Goal: Task Accomplishment & Management: Use online tool/utility

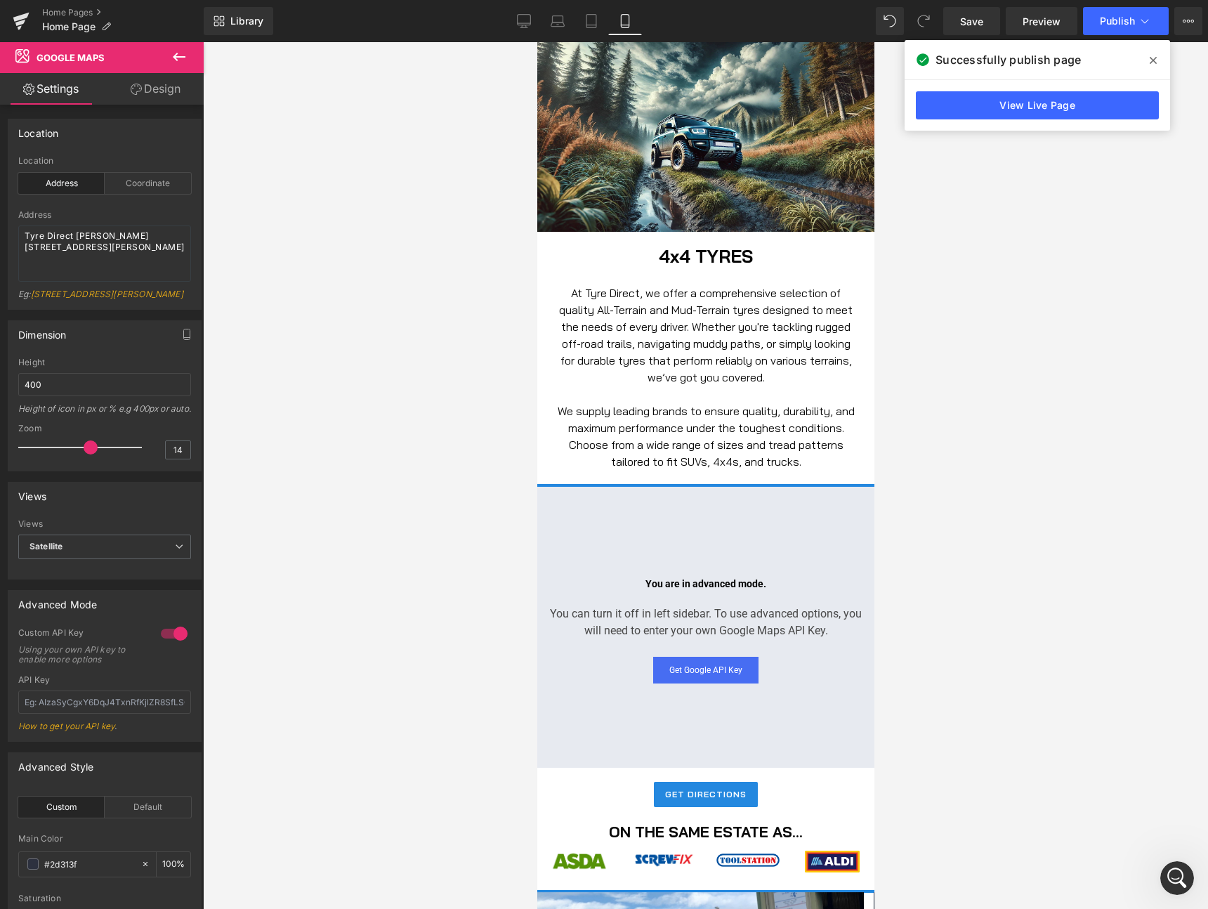
scroll to position [632, 0]
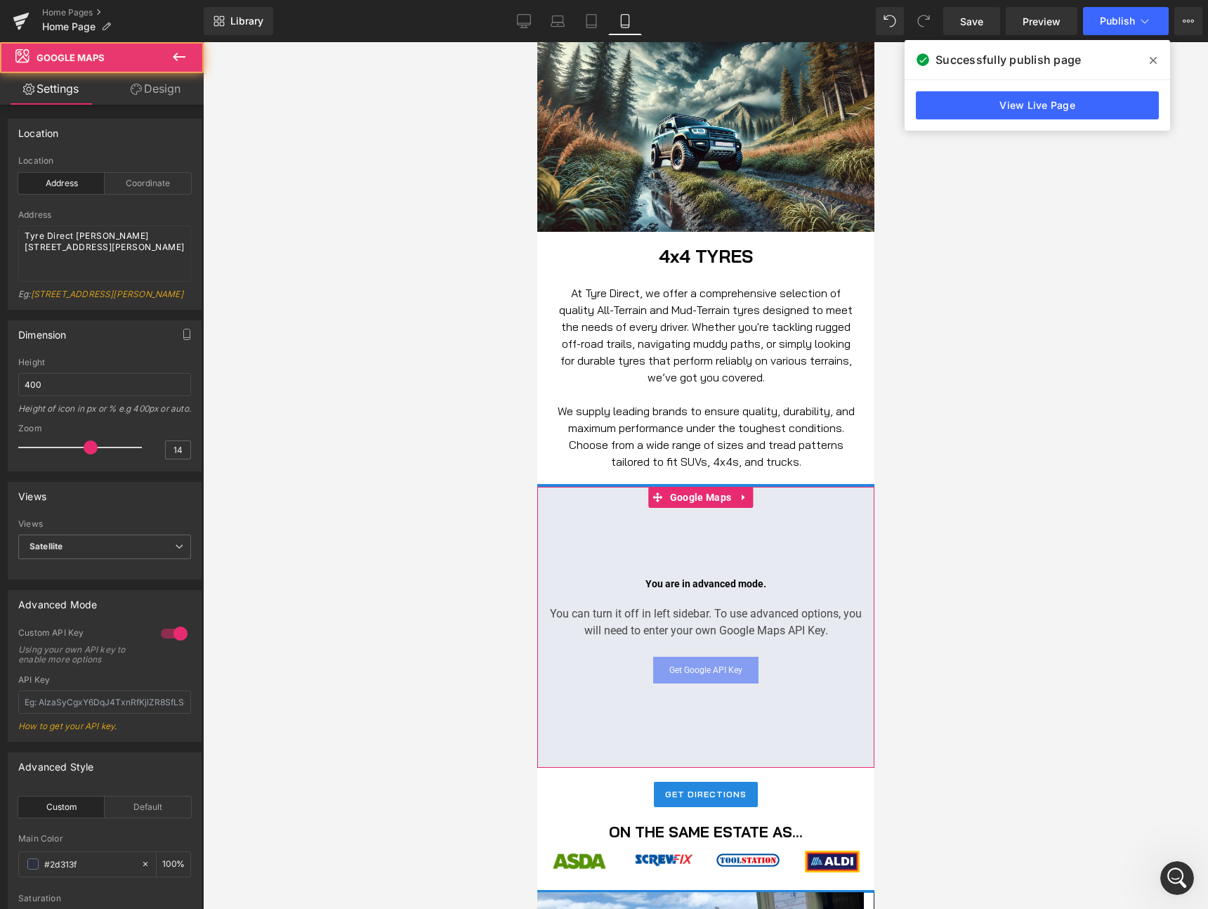
click at [708, 664] on link "Get Google API Key" at bounding box center [704, 670] width 105 height 27
click at [113, 714] on input "text" at bounding box center [104, 701] width 173 height 23
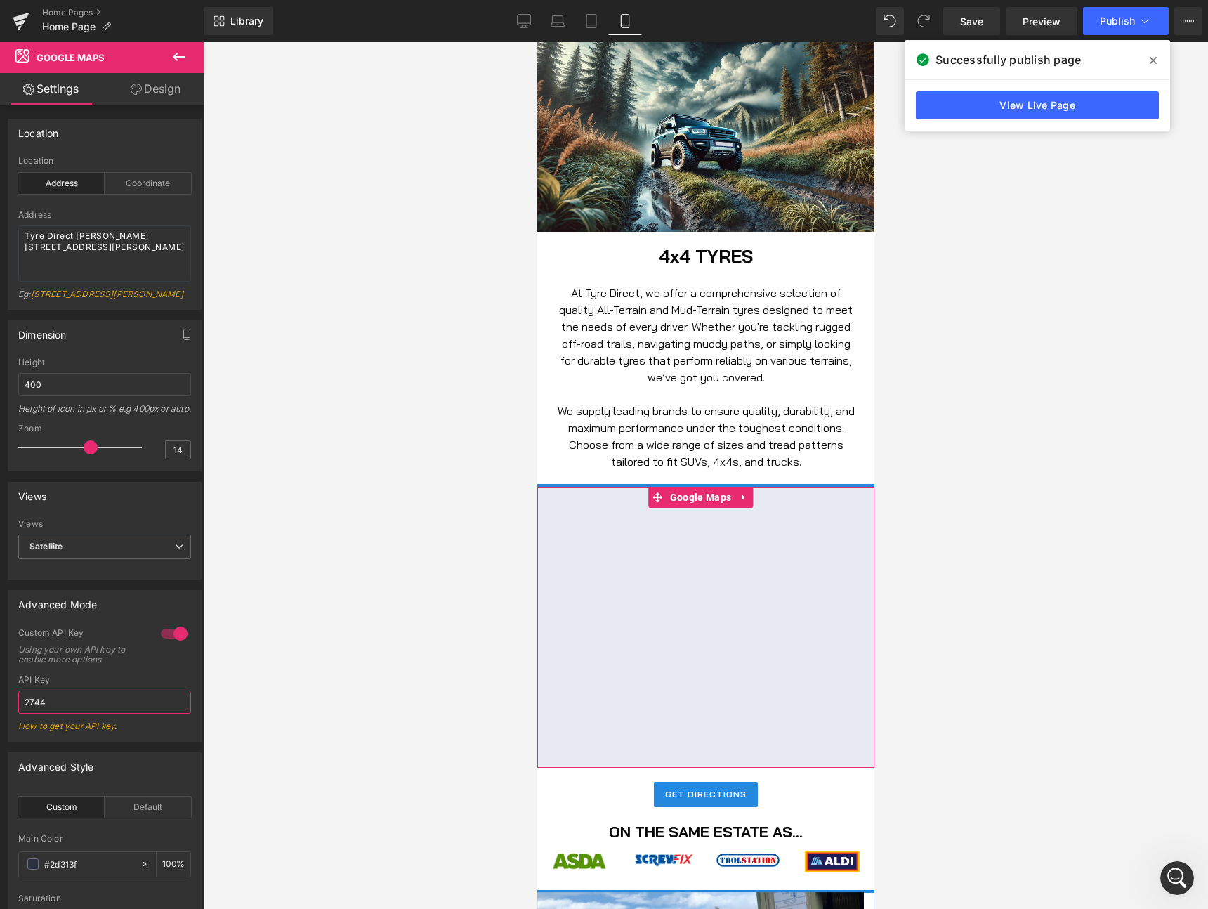
scroll to position [928, 0]
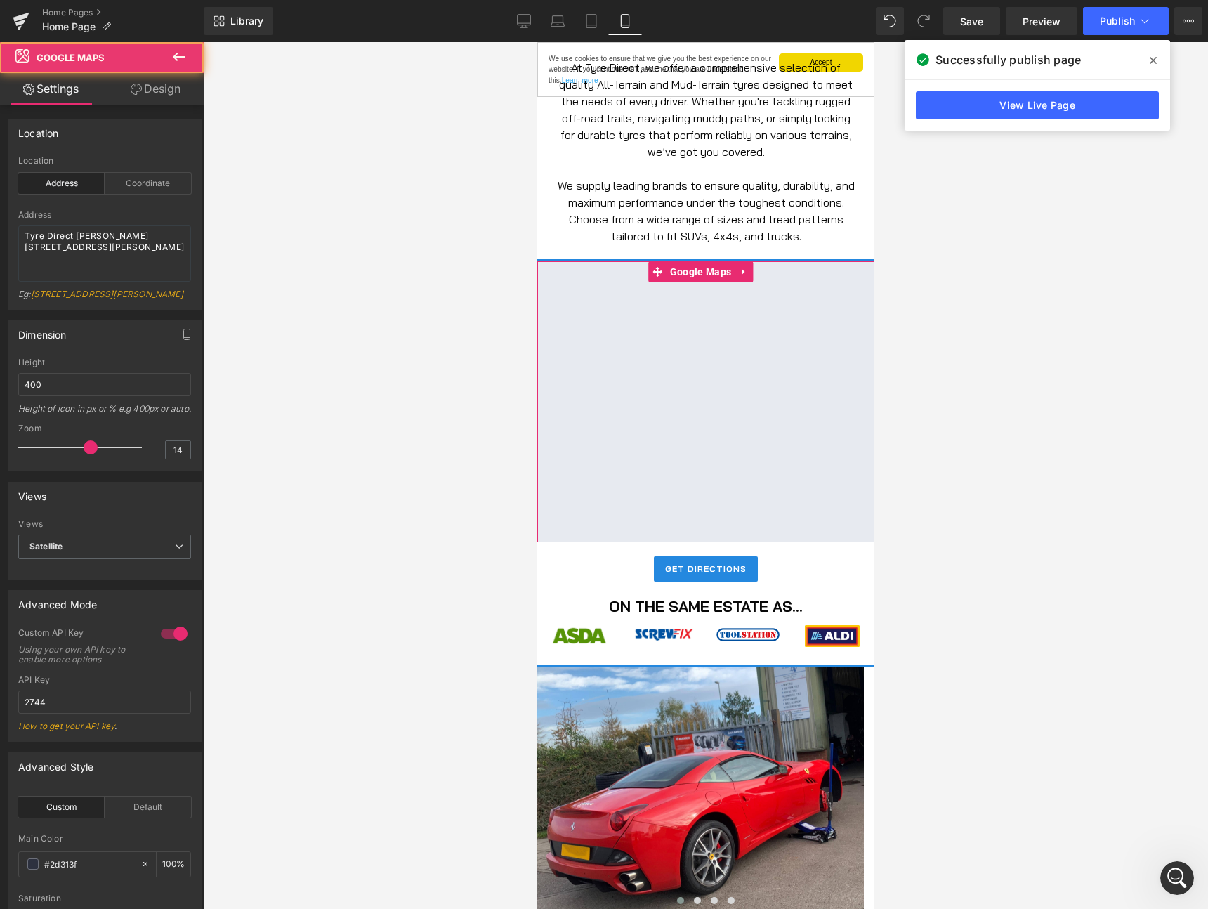
click at [724, 287] on div at bounding box center [705, 401] width 337 height 281
click at [84, 709] on div "API Key 2744 How to get your API key ." at bounding box center [104, 708] width 173 height 66
click at [78, 714] on input "2744" at bounding box center [104, 701] width 173 height 23
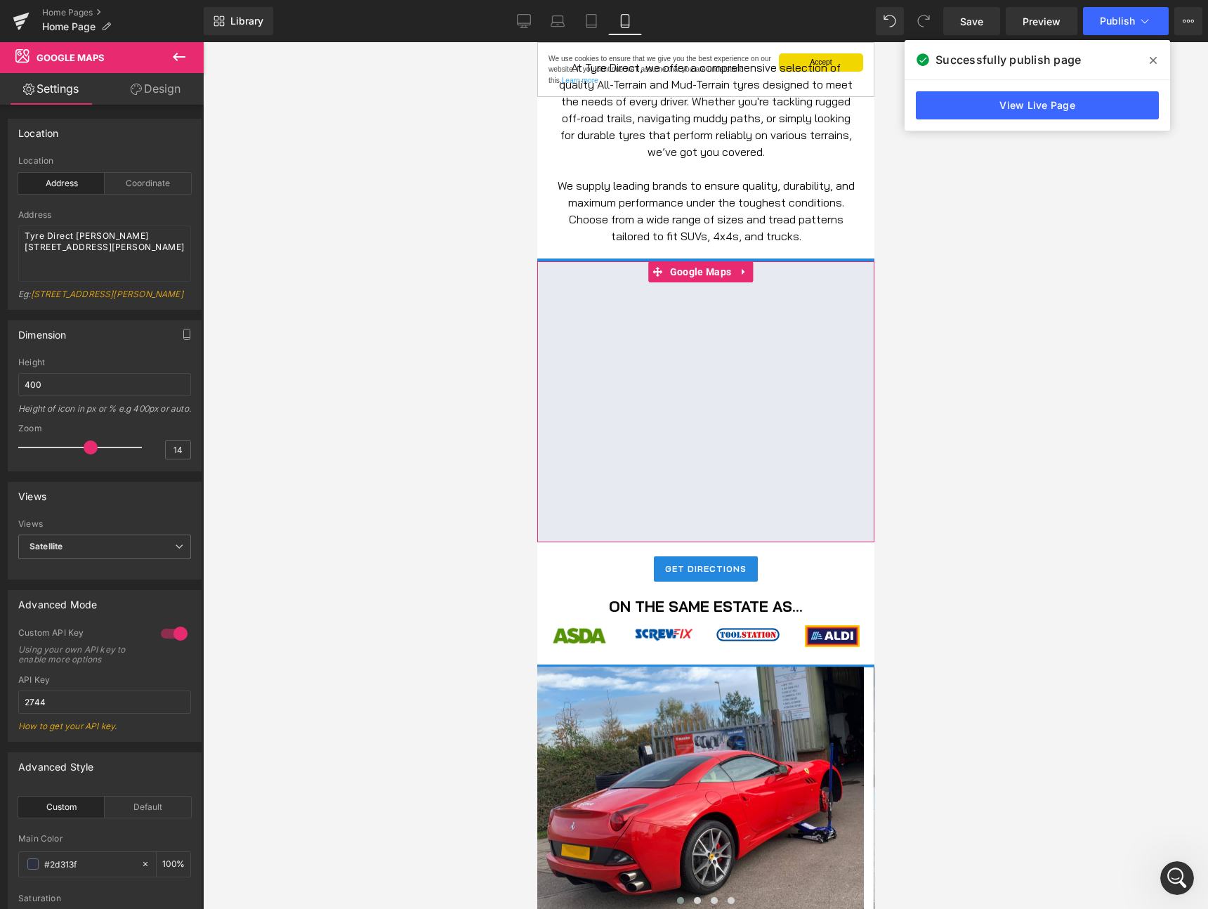
click at [98, 731] on link "How to get your API key" at bounding box center [66, 726] width 96 height 11
click at [70, 714] on input "2744" at bounding box center [104, 701] width 173 height 23
paste input "[SECURITY_DATA]"
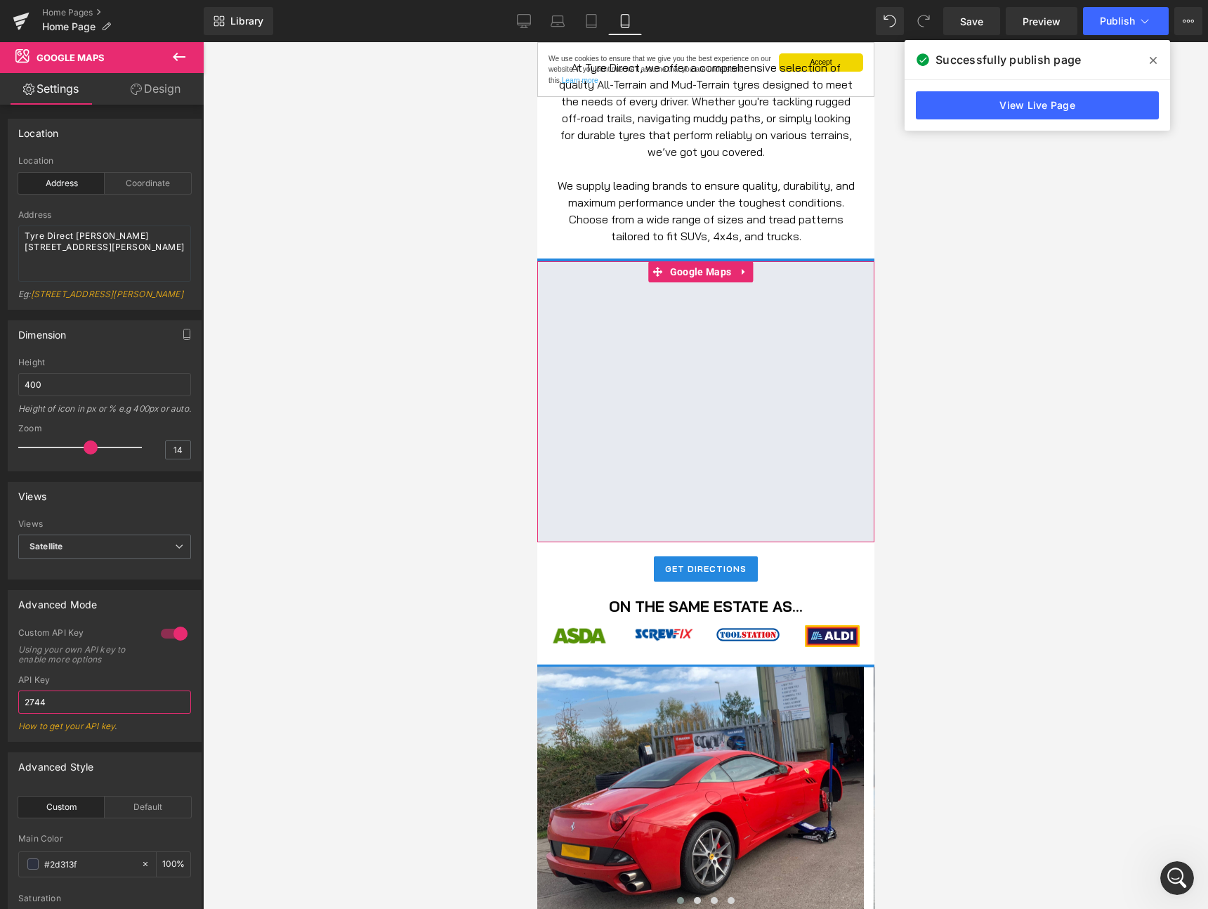
type input "[SECURITY_DATA]"
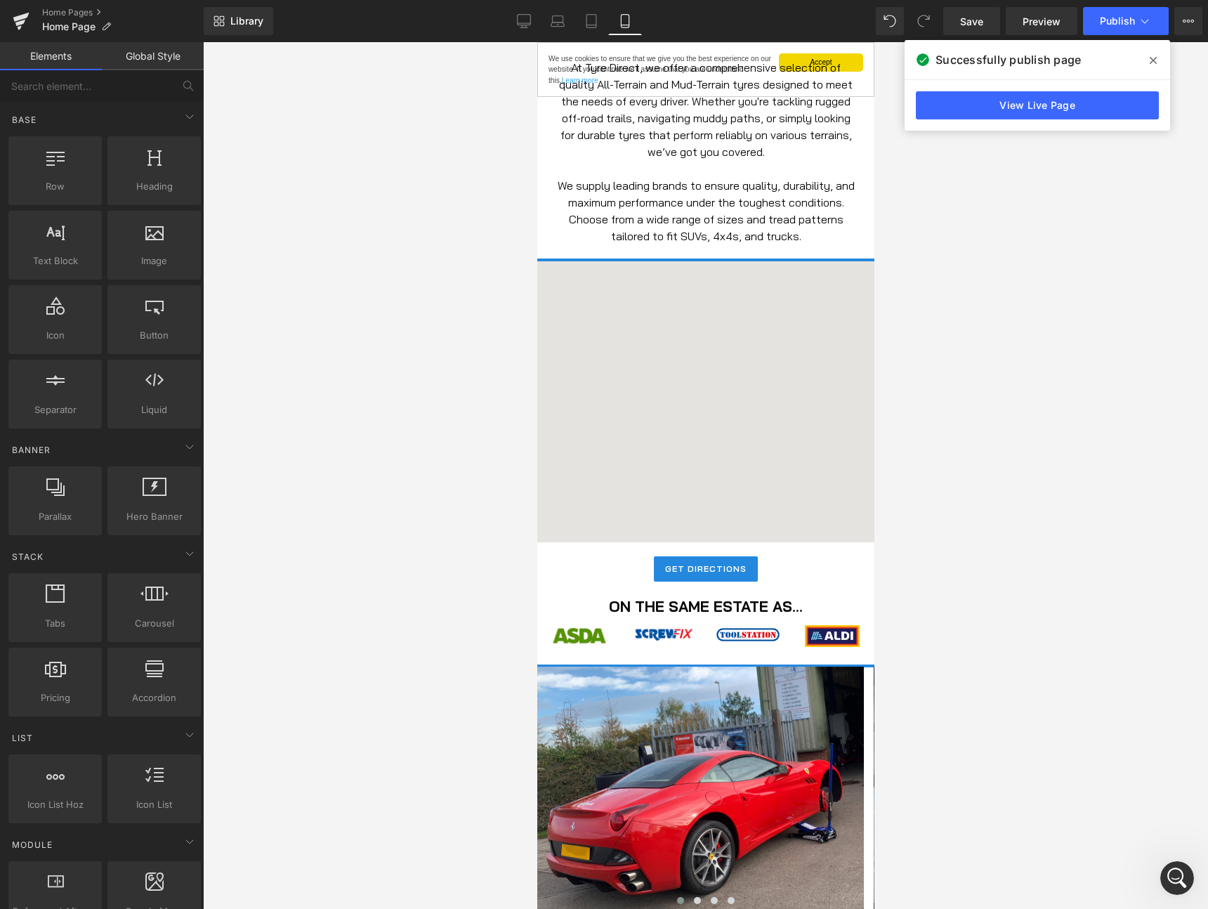
scroll to position [0, 0]
click at [475, 605] on div at bounding box center [705, 475] width 1005 height 867
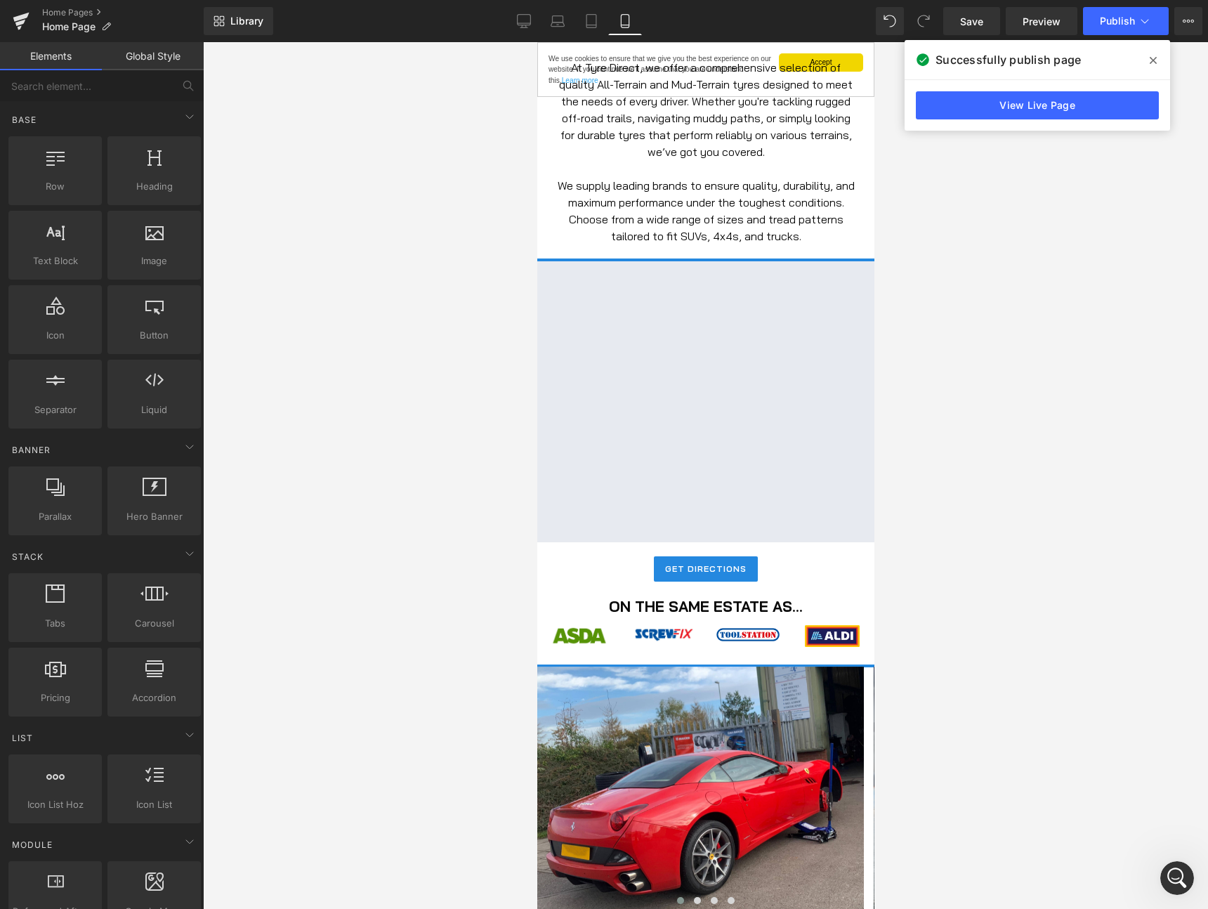
click at [770, 364] on div at bounding box center [705, 401] width 337 height 281
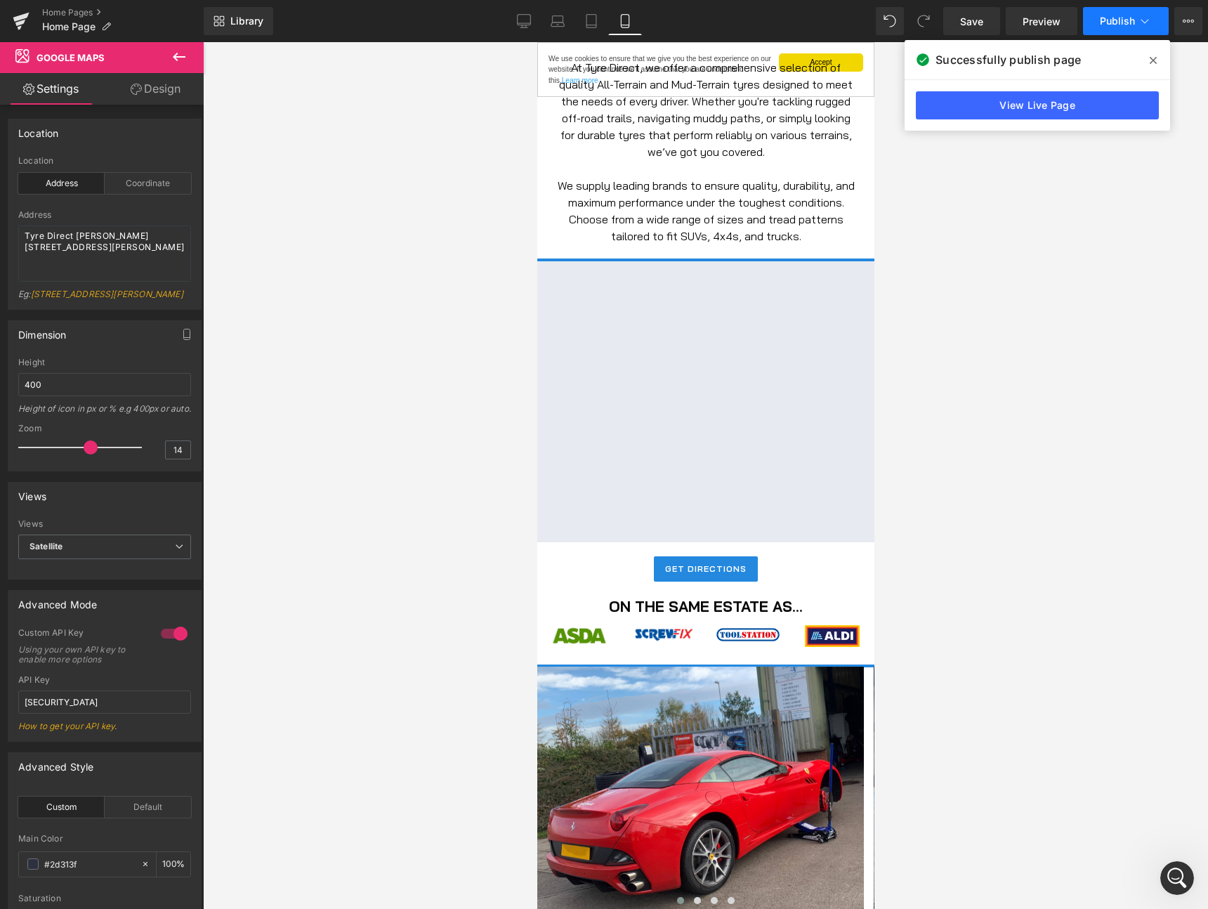
click at [1110, 28] on button "Publish" at bounding box center [1126, 21] width 86 height 28
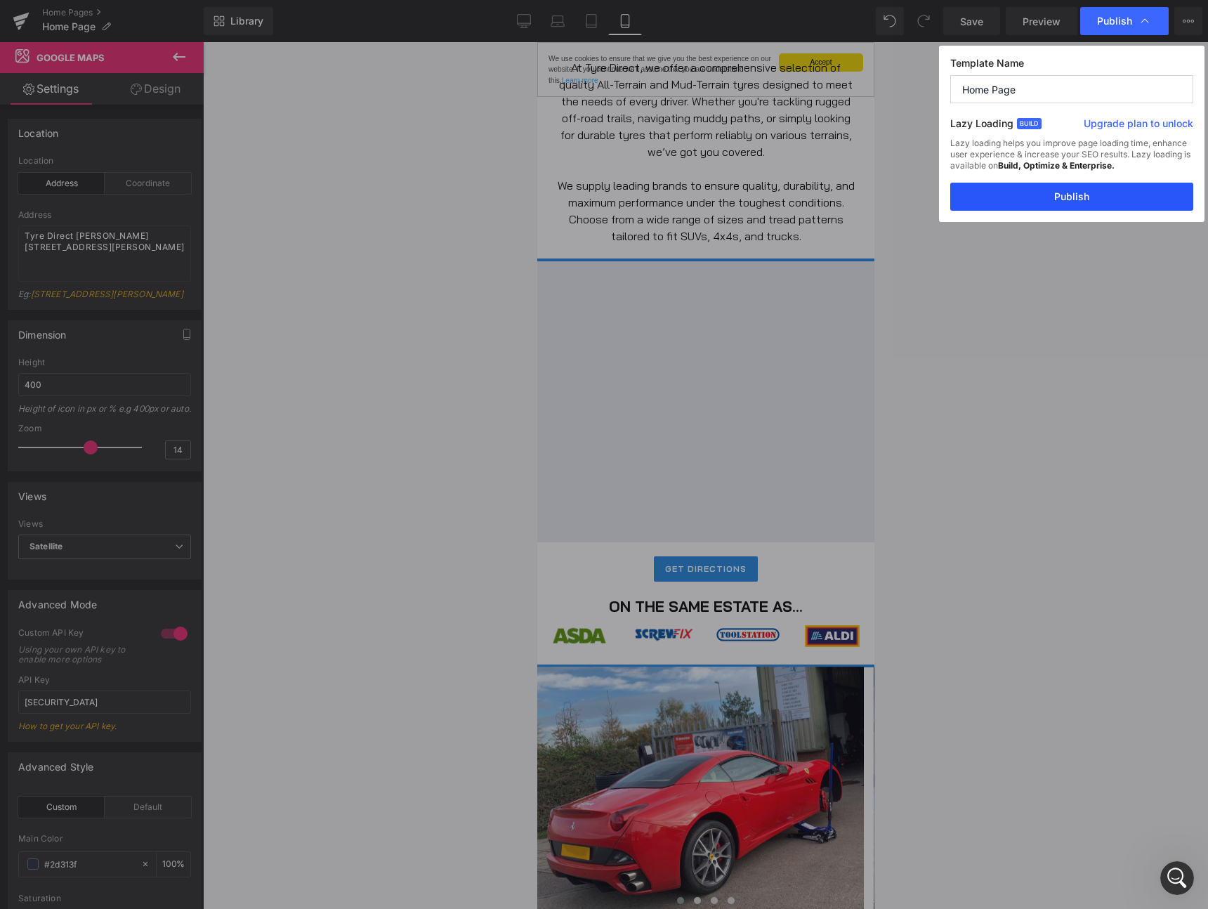
click at [1063, 192] on button "Publish" at bounding box center [1071, 197] width 243 height 28
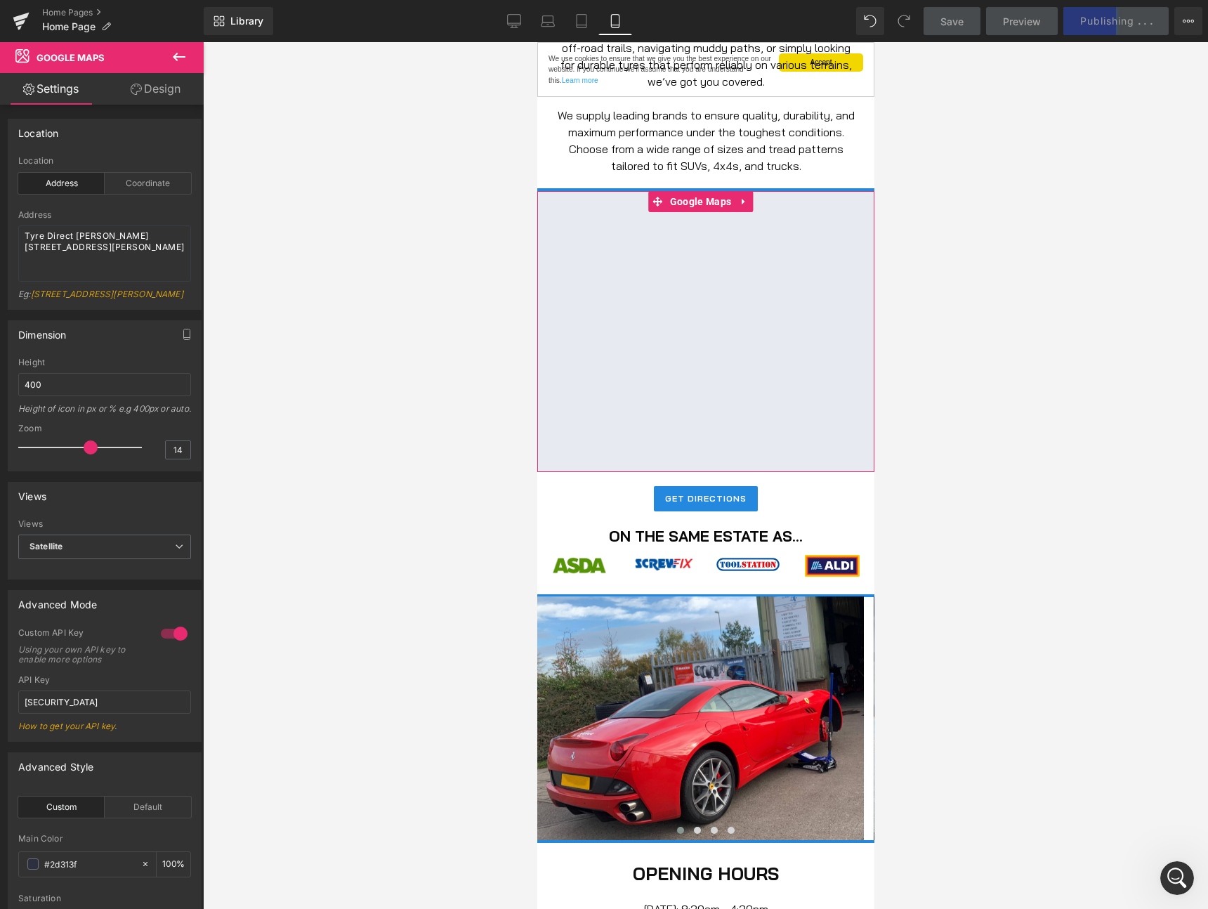
scroll to position [773, 0]
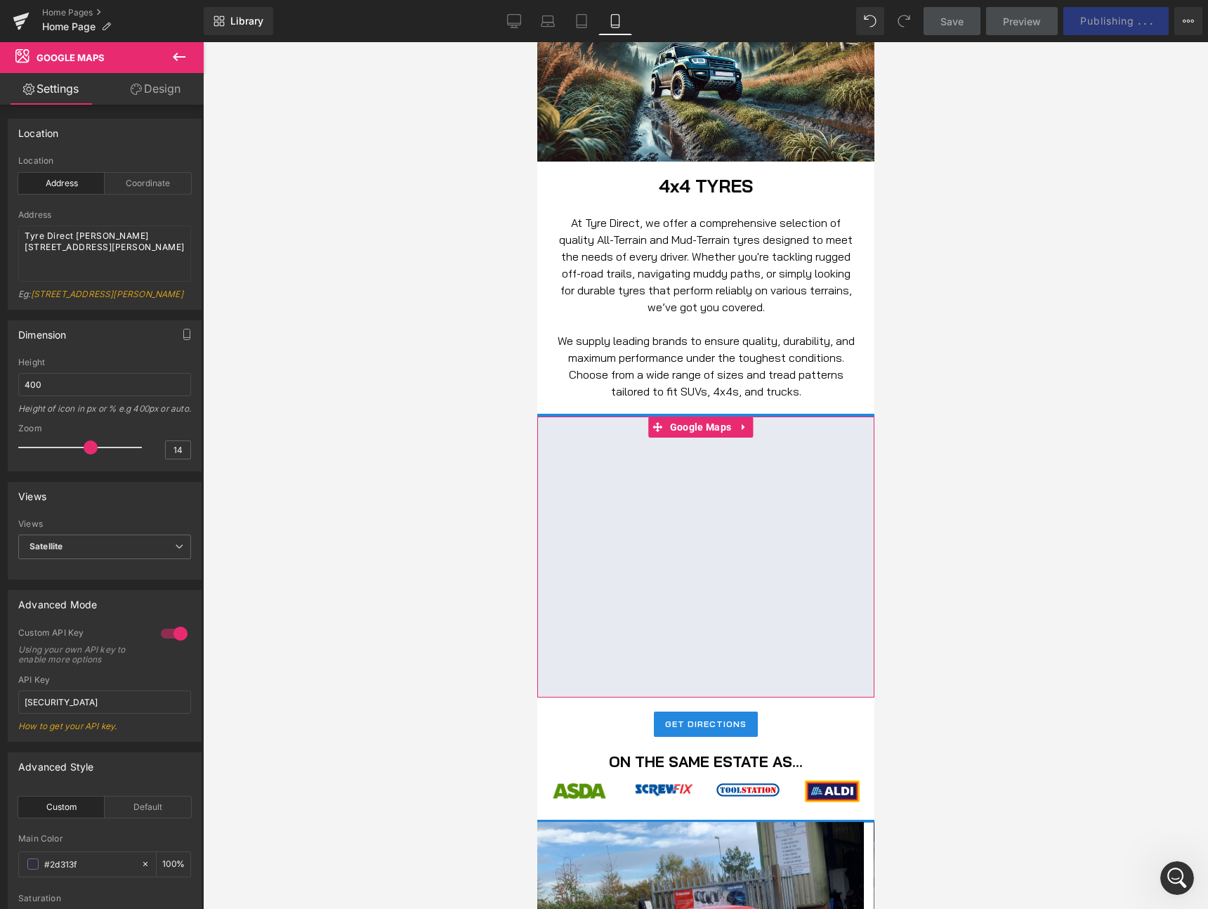
click at [687, 422] on div at bounding box center [705, 556] width 337 height 281
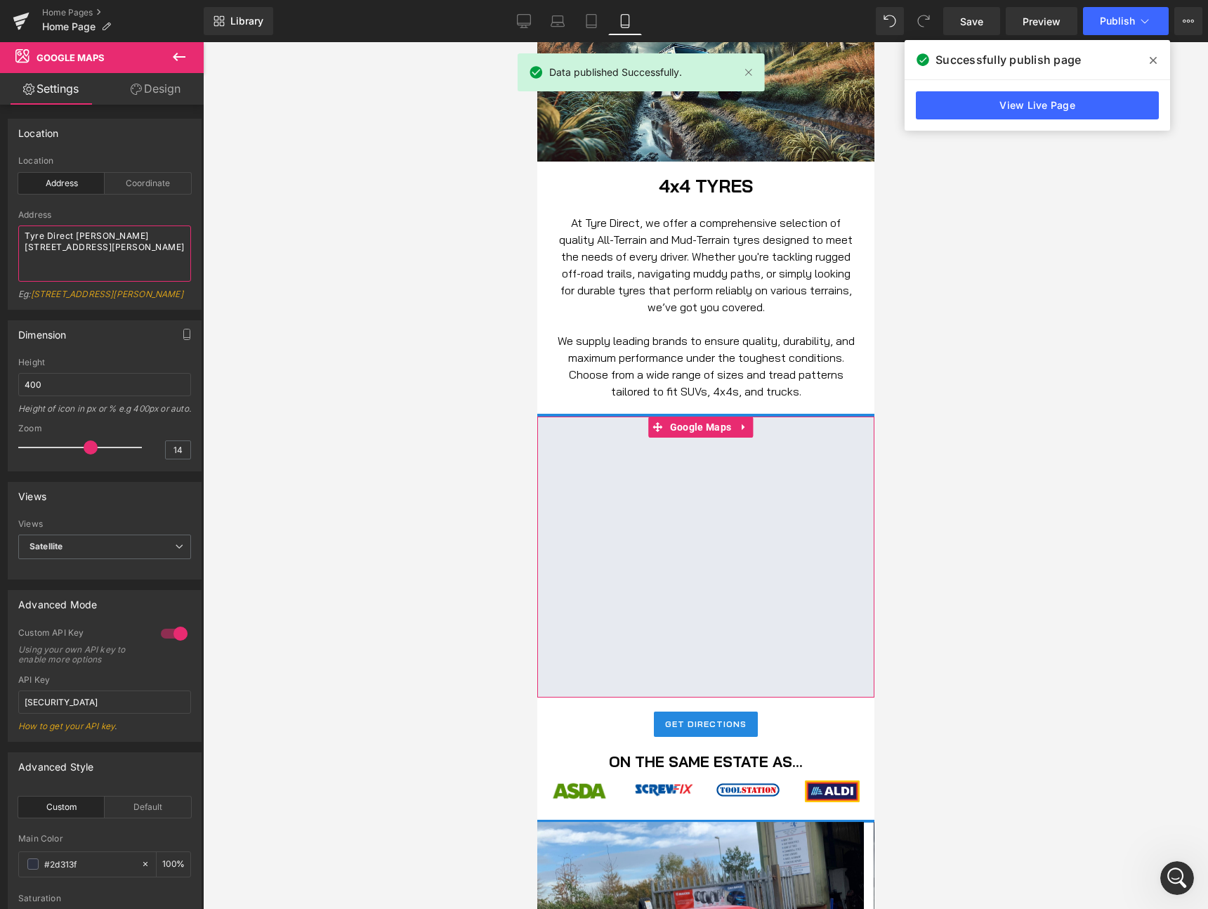
click at [105, 259] on textarea "Tyre Direct [PERSON_NAME] [STREET_ADDRESS][PERSON_NAME]" at bounding box center [104, 253] width 173 height 56
click at [105, 260] on textarea "Tyre Direct [PERSON_NAME] [STREET_ADDRESS][PERSON_NAME]" at bounding box center [104, 253] width 173 height 56
drag, startPoint x: 101, startPoint y: 277, endPoint x: 6, endPoint y: 225, distance: 108.1
click at [6, 225] on div "Location address Location Address Coordinate Address [GEOGRAPHIC_DATA][PERSON_N…" at bounding box center [105, 209] width 210 height 202
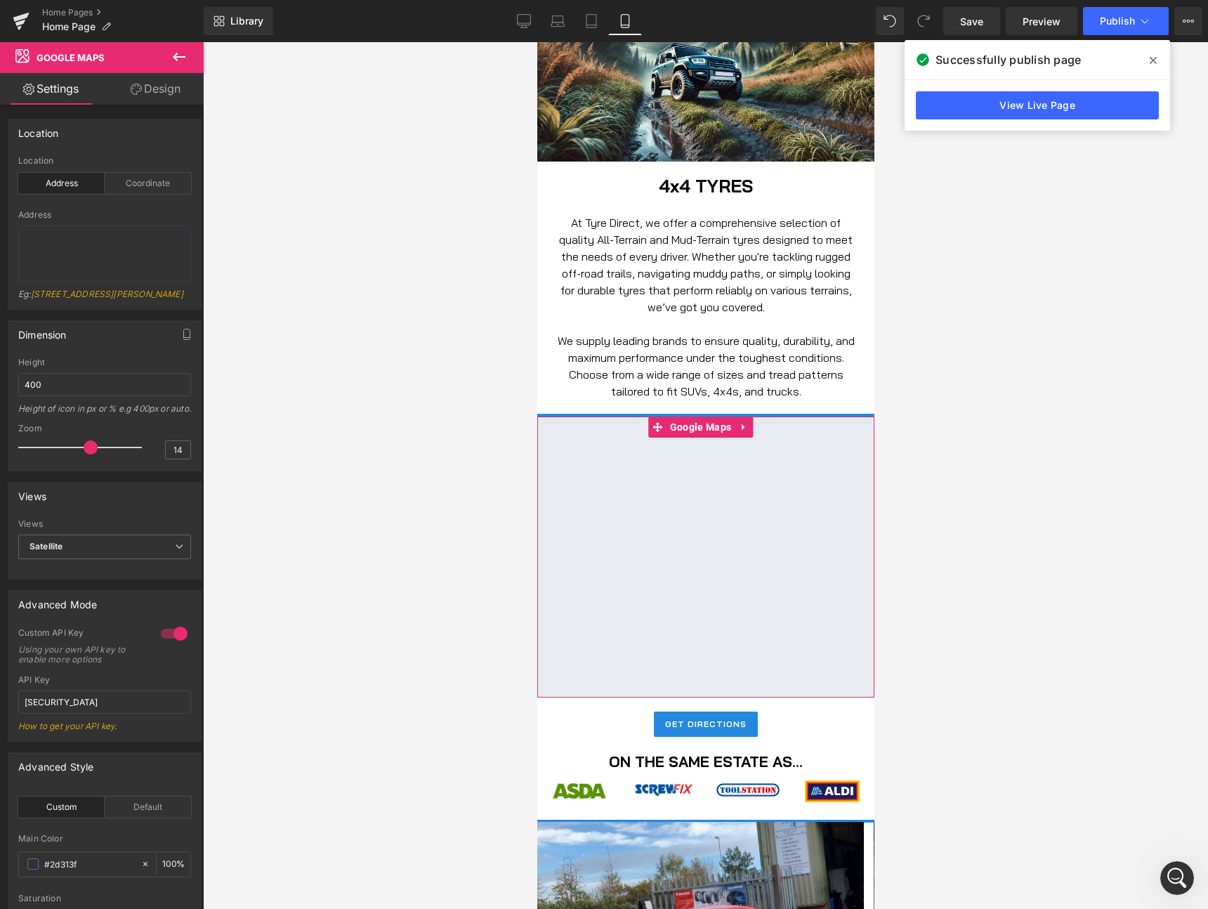
click at [160, 284] on div "Address Eg: [STREET_ADDRESS][PERSON_NAME]" at bounding box center [104, 259] width 173 height 99
click at [137, 309] on div "Eg: [STREET_ADDRESS][PERSON_NAME]" at bounding box center [104, 299] width 173 height 20
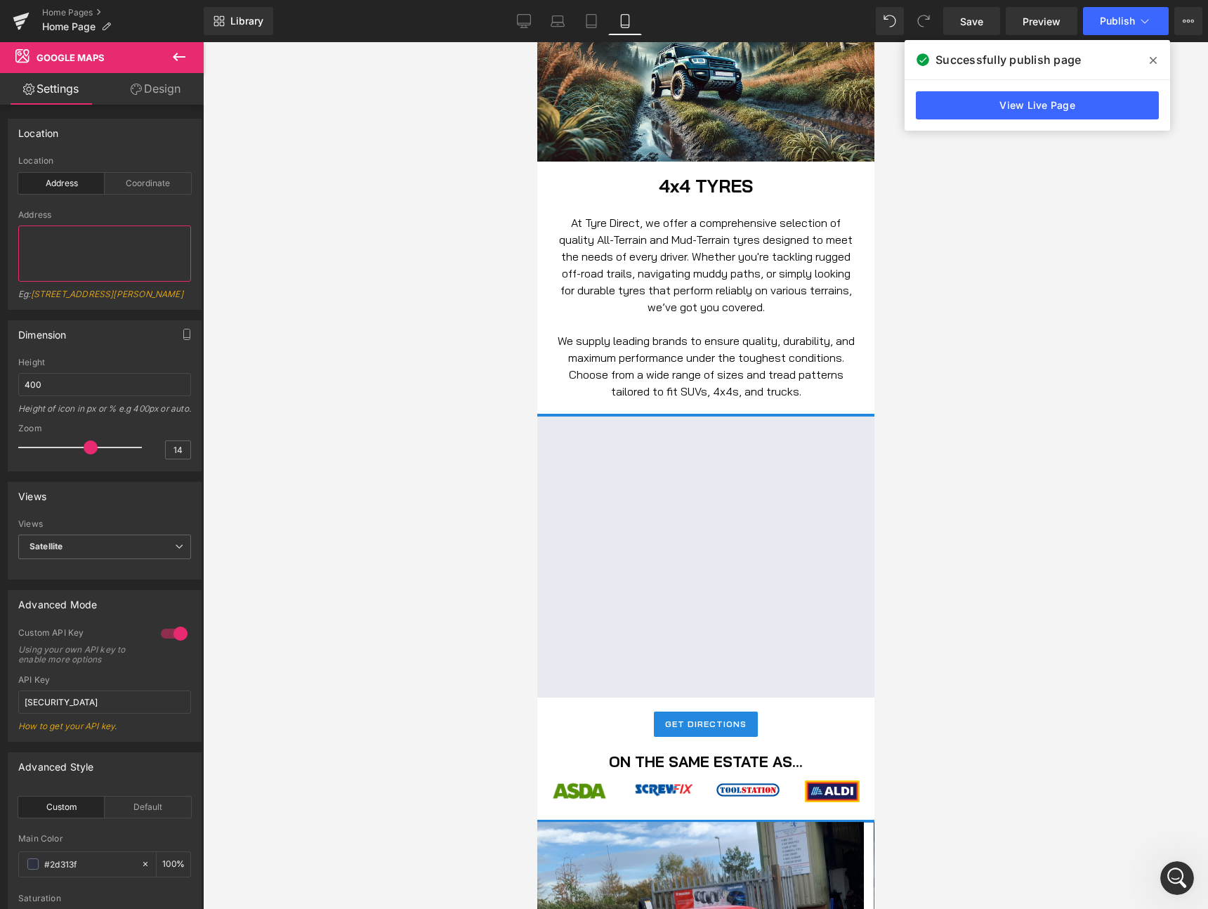
click at [115, 260] on textarea at bounding box center [104, 253] width 173 height 56
type textarea "Tyre Direct, [STREET_ADDRESS][PERSON_NAME]"
click at [103, 559] on span "Satellite" at bounding box center [104, 546] width 173 height 25
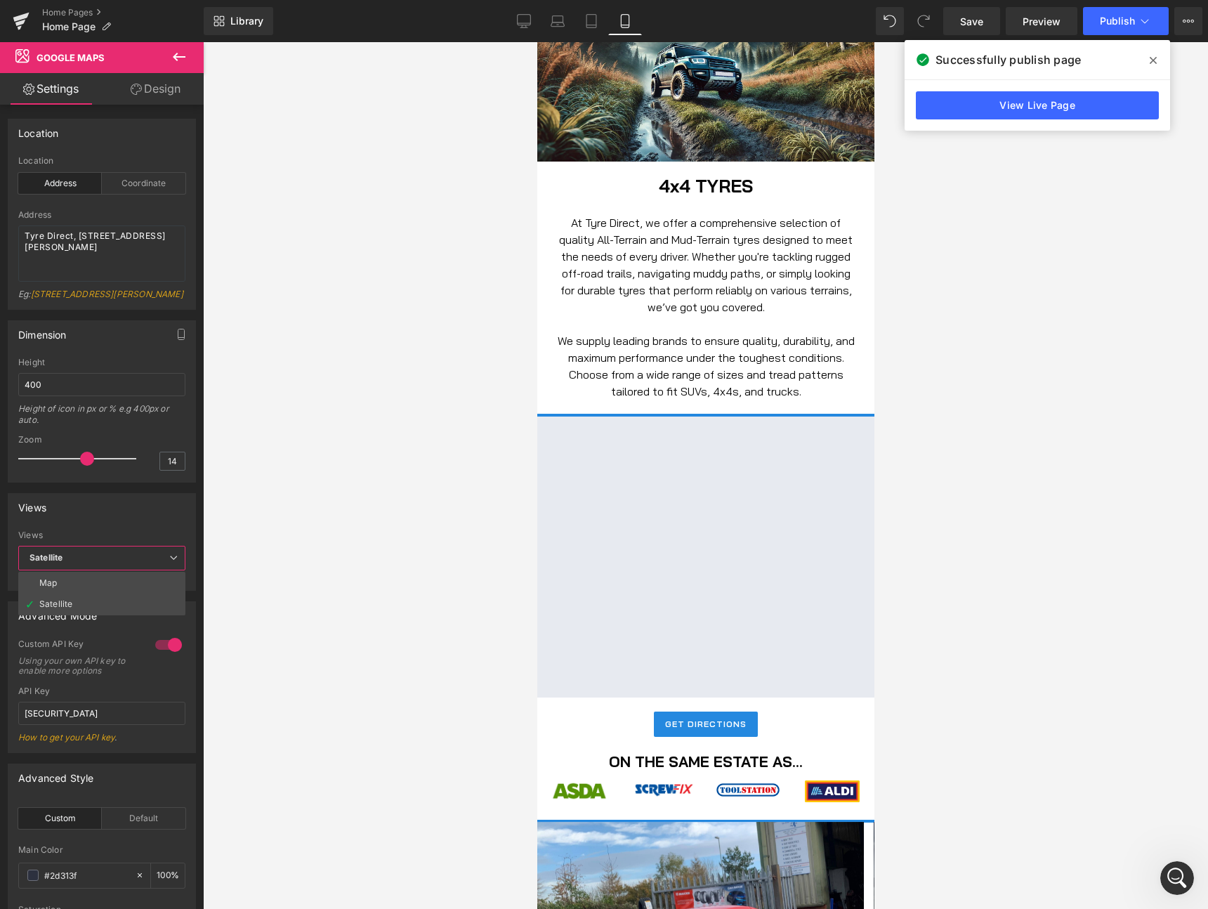
click at [81, 593] on li "Map" at bounding box center [101, 582] width 167 height 21
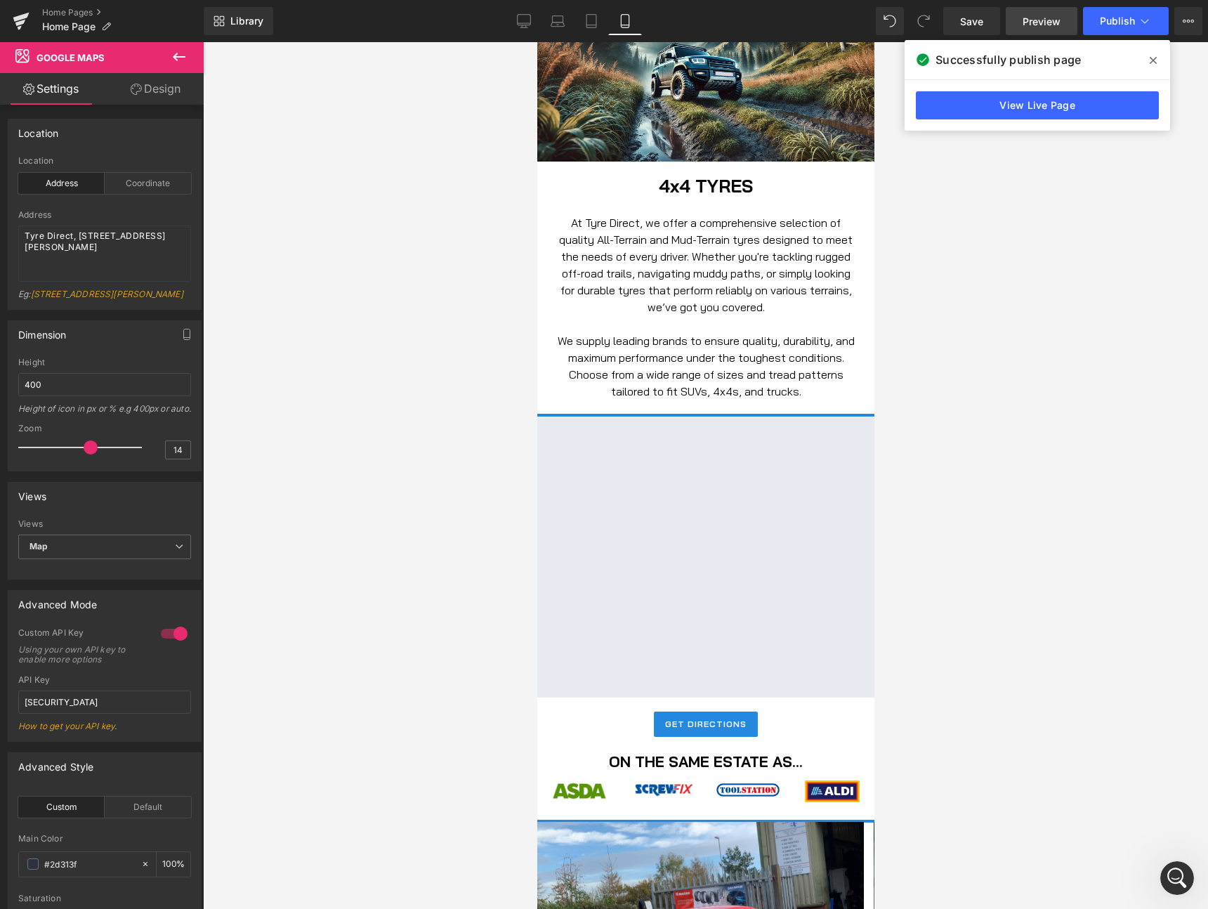
click at [1042, 15] on span "Preview" at bounding box center [1042, 21] width 38 height 15
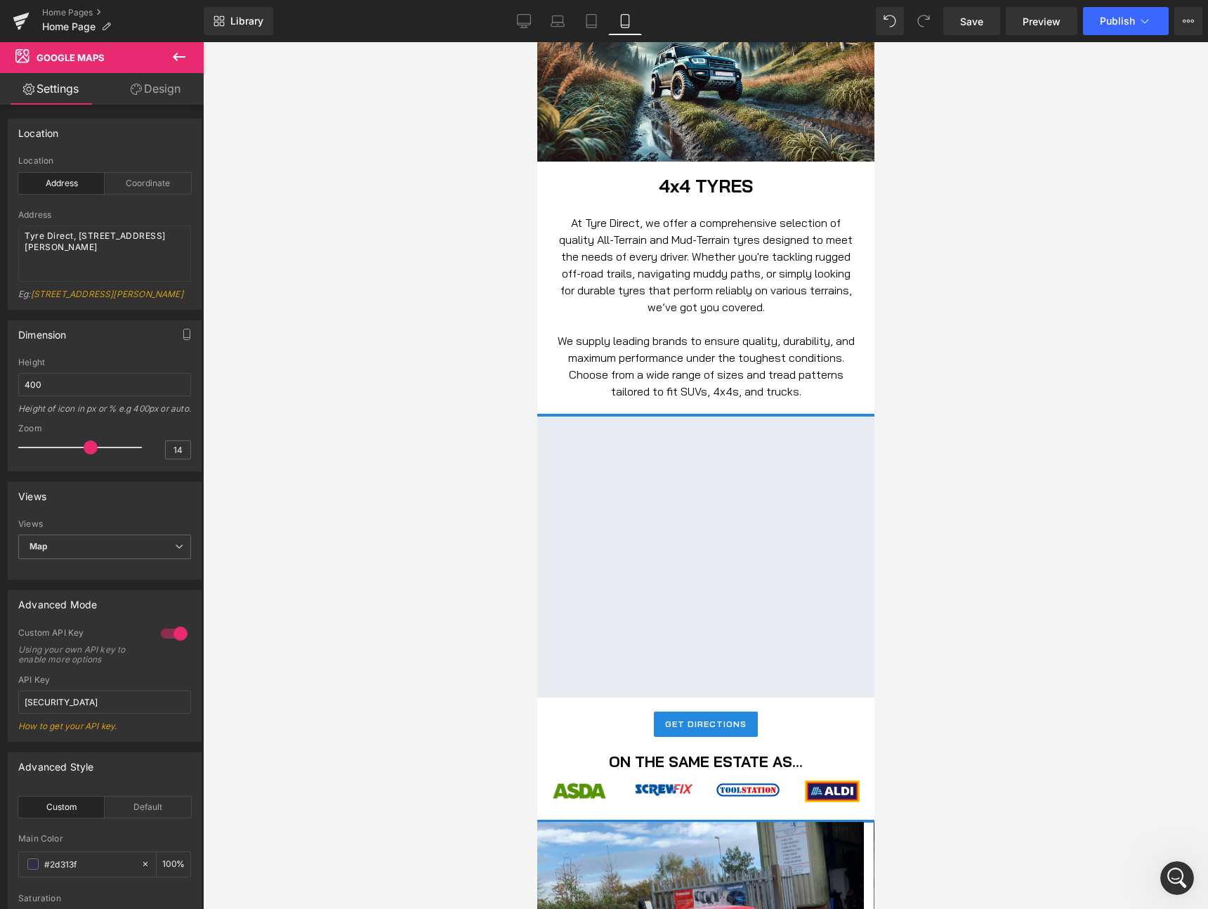
click at [178, 55] on icon at bounding box center [179, 56] width 17 height 17
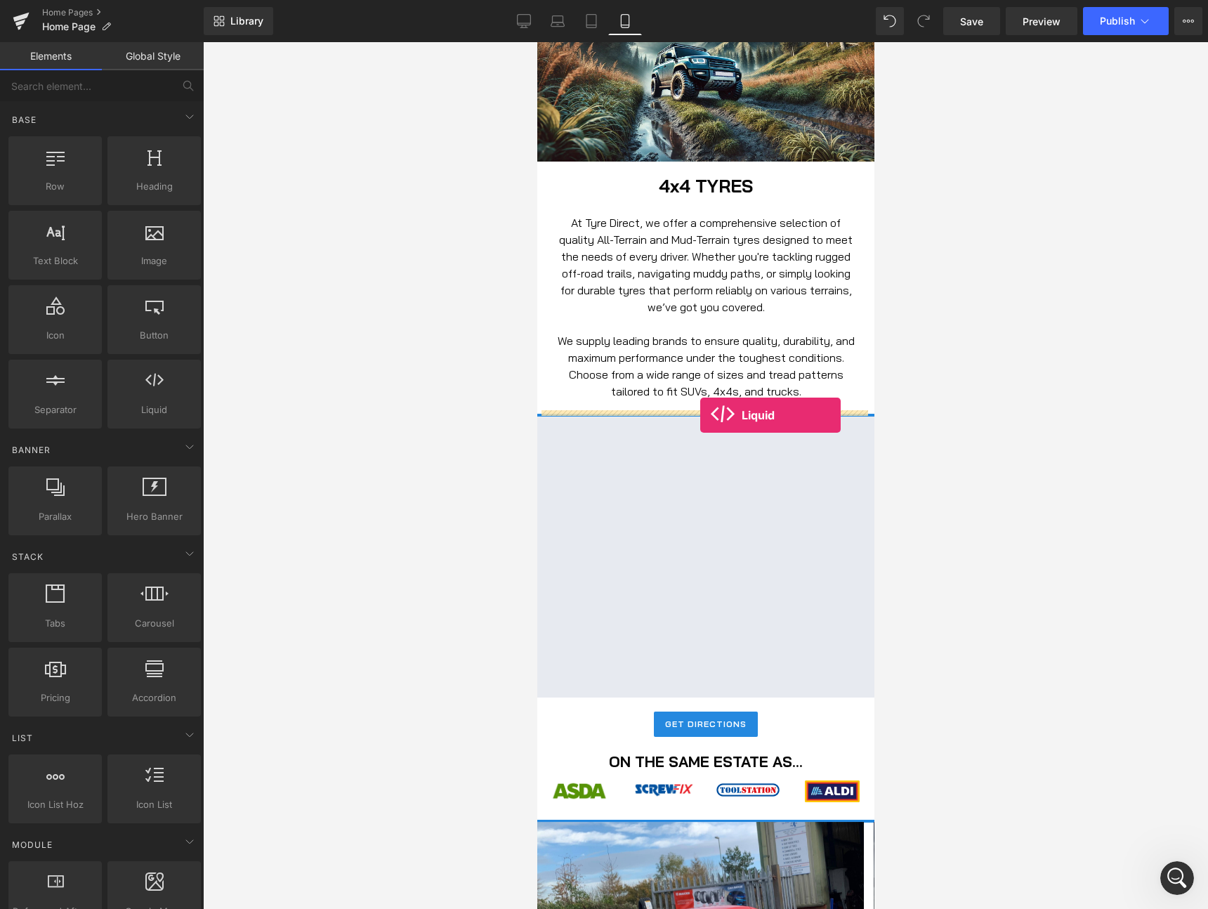
drag, startPoint x: 674, startPoint y: 449, endPoint x: 699, endPoint y: 415, distance: 42.1
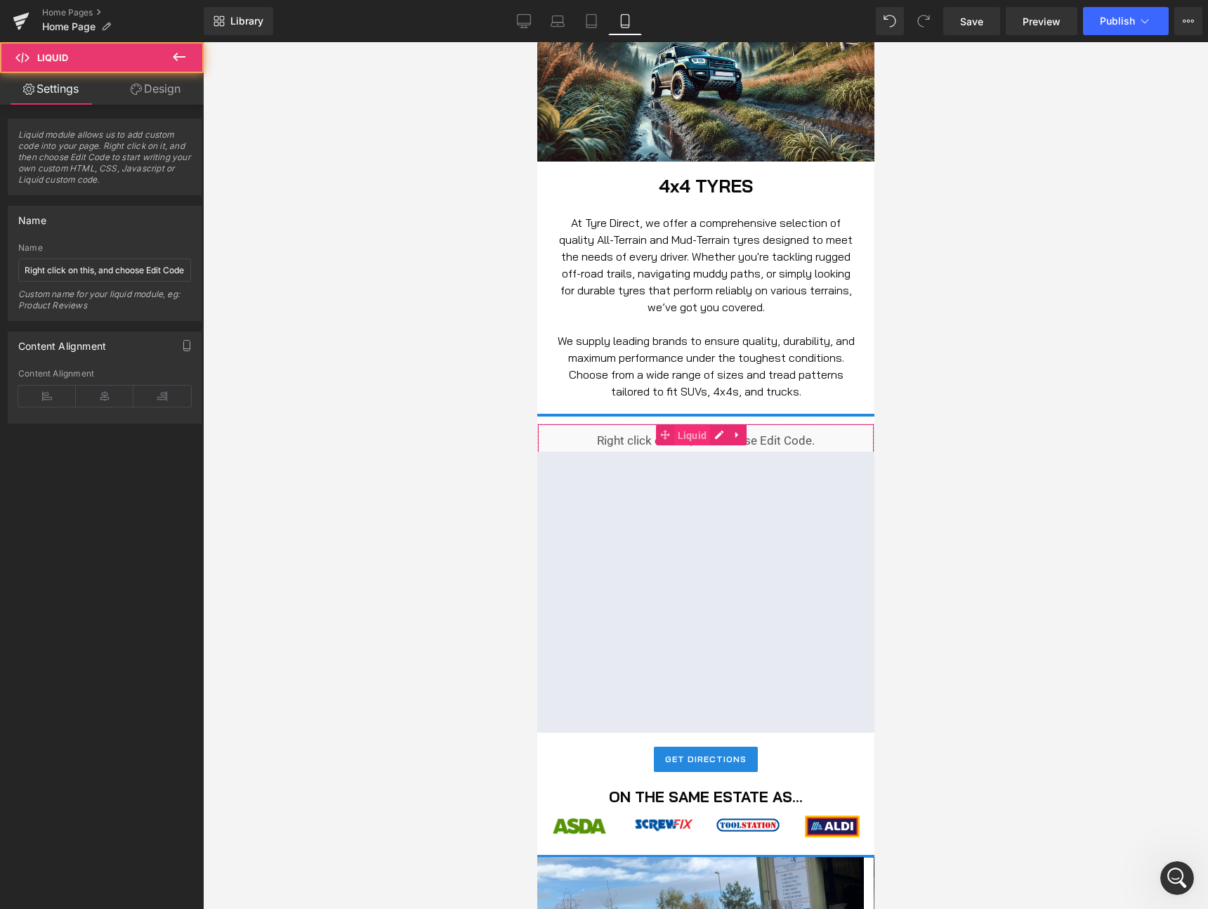
click at [692, 428] on span "Liquid" at bounding box center [691, 435] width 37 height 21
click at [728, 429] on link at bounding box center [737, 434] width 18 height 21
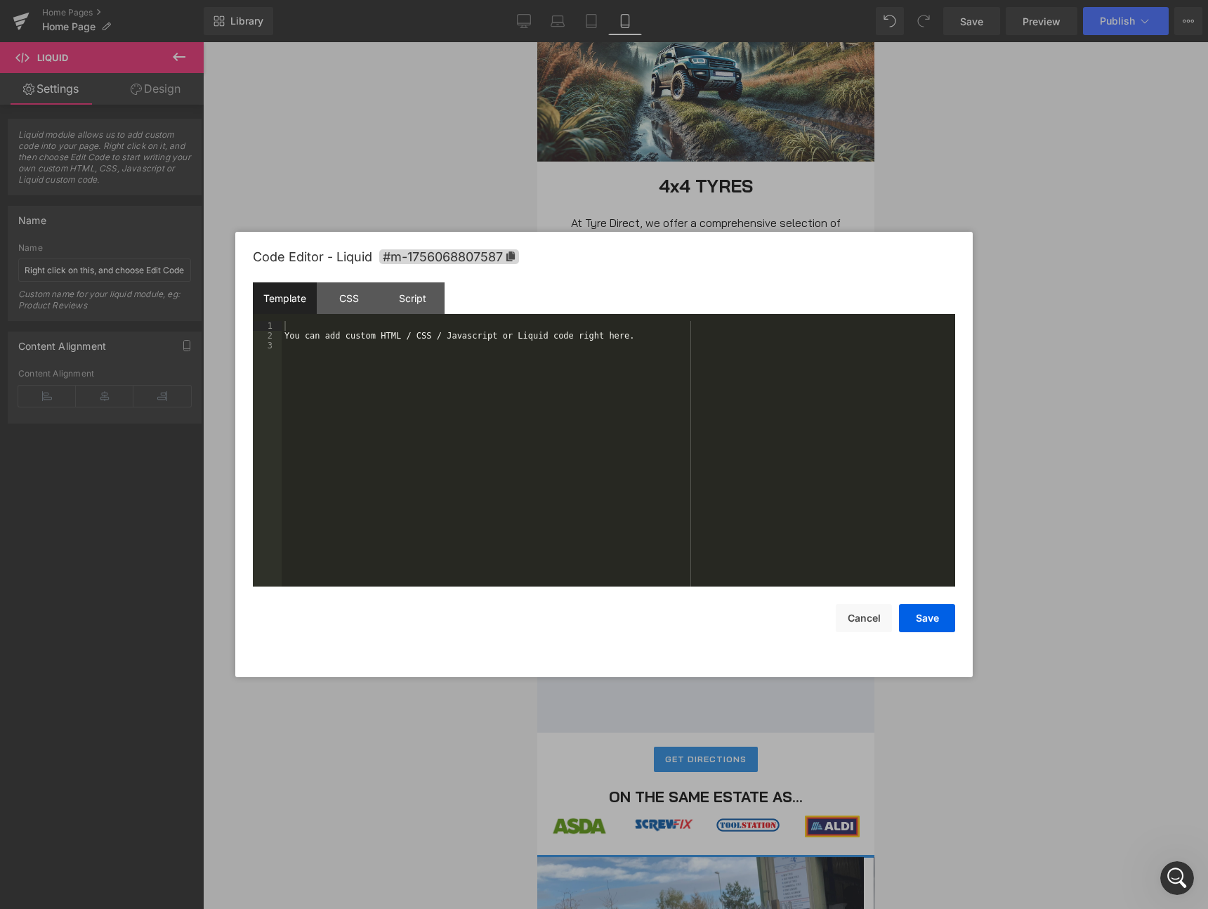
click at [692, 431] on div "Liquid" at bounding box center [705, 440] width 337 height 35
click at [390, 408] on div "You can add custom HTML / CSS / Javascript or Liquid code right here." at bounding box center [618, 463] width 673 height 285
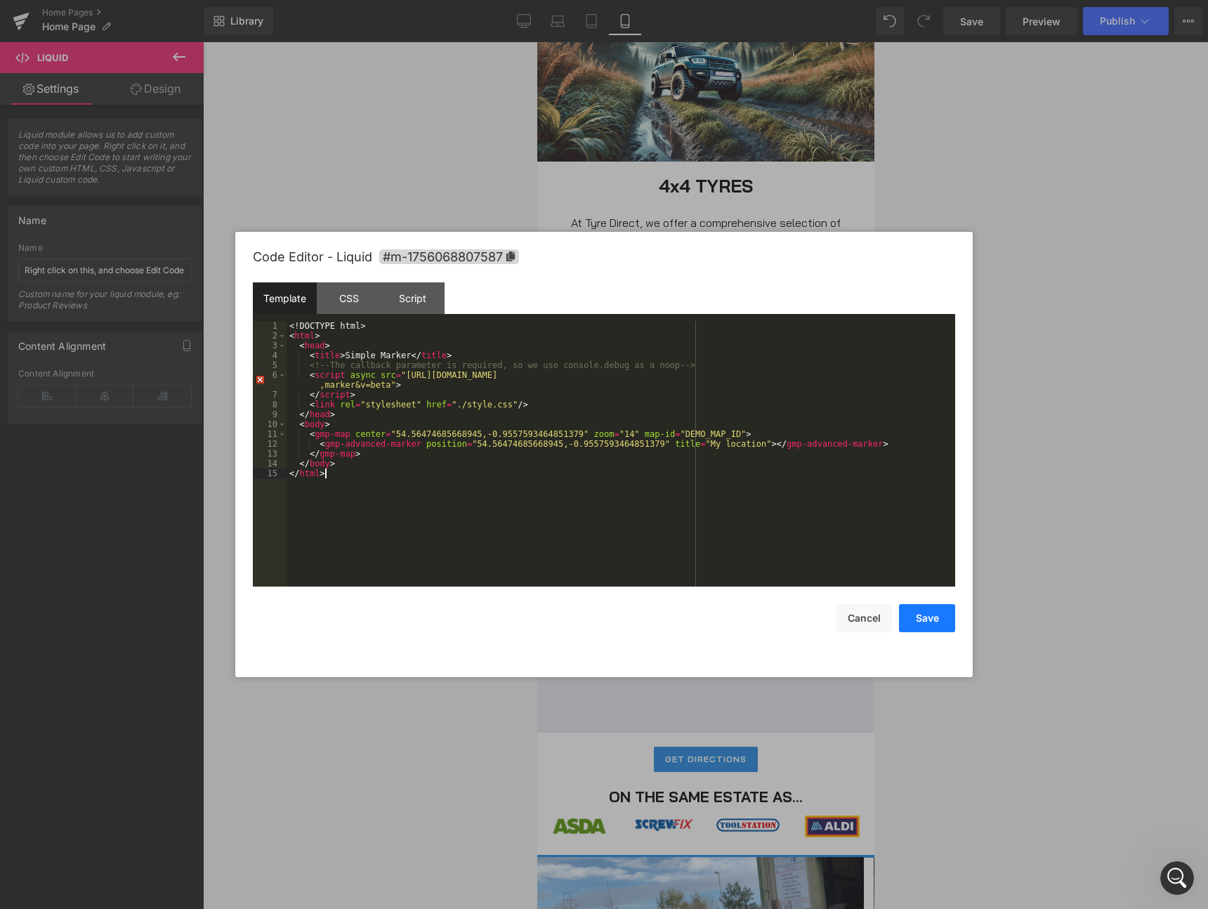
click at [924, 622] on button "Save" at bounding box center [927, 618] width 56 height 28
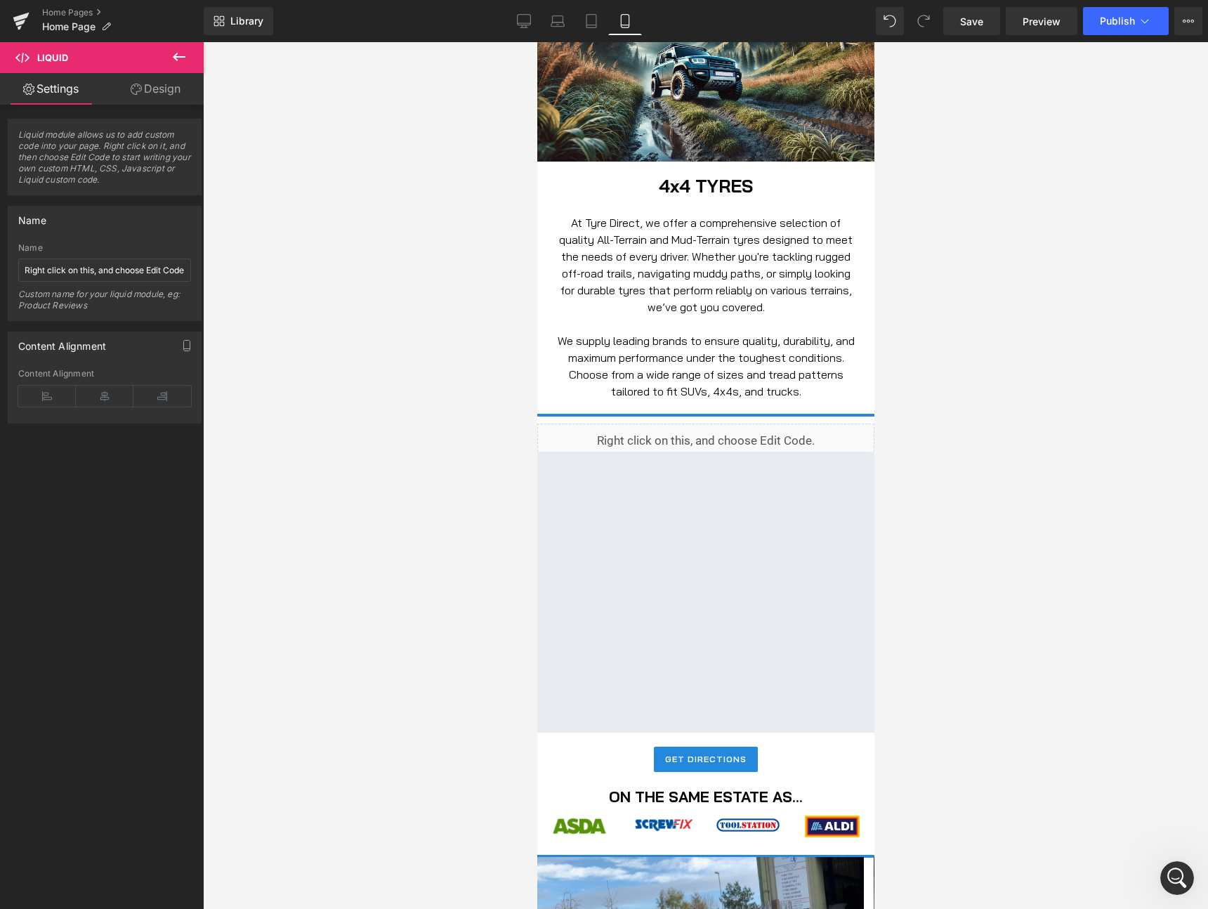
click at [719, 431] on div "Liquid" at bounding box center [705, 440] width 337 height 35
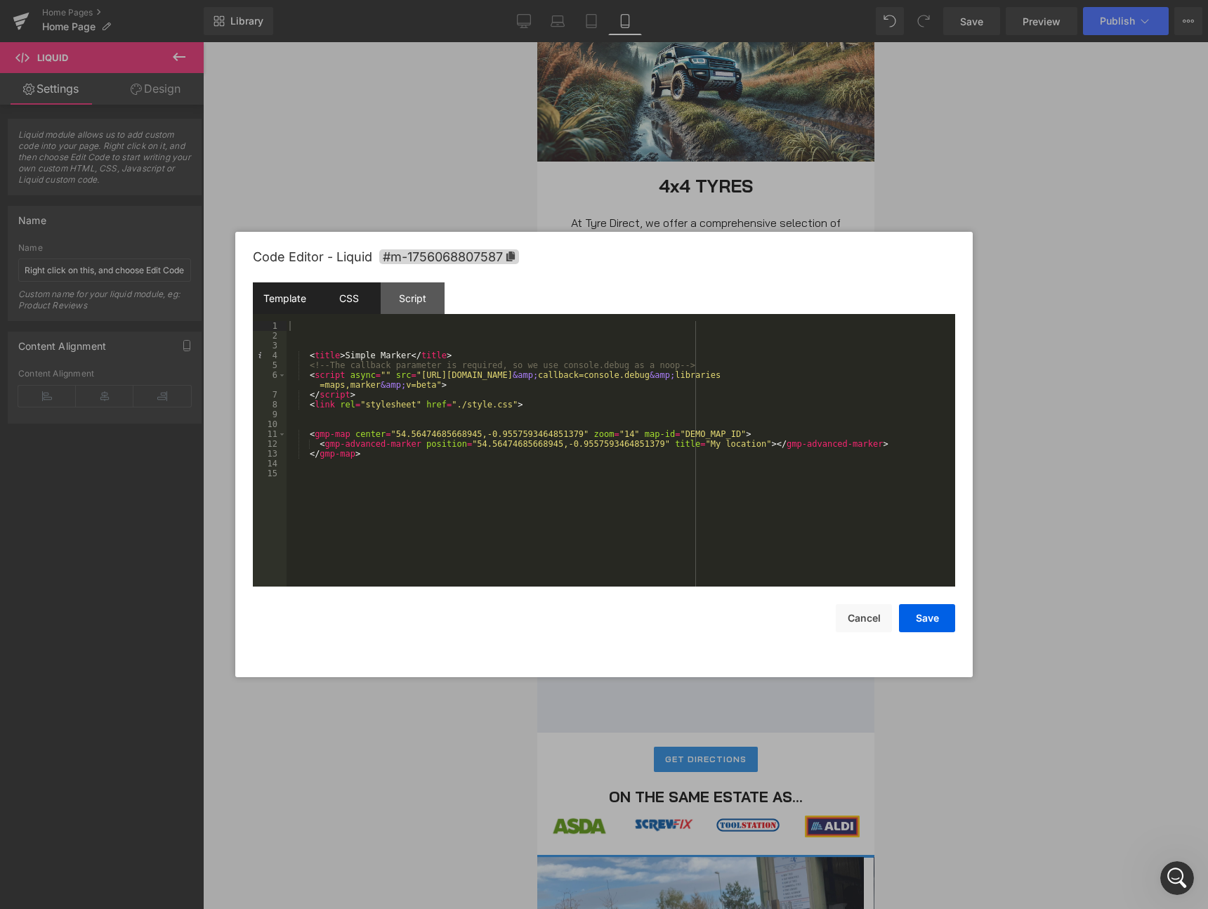
drag, startPoint x: 352, startPoint y: 294, endPoint x: 368, endPoint y: 310, distance: 22.4
click at [352, 295] on div "CSS" at bounding box center [349, 298] width 64 height 32
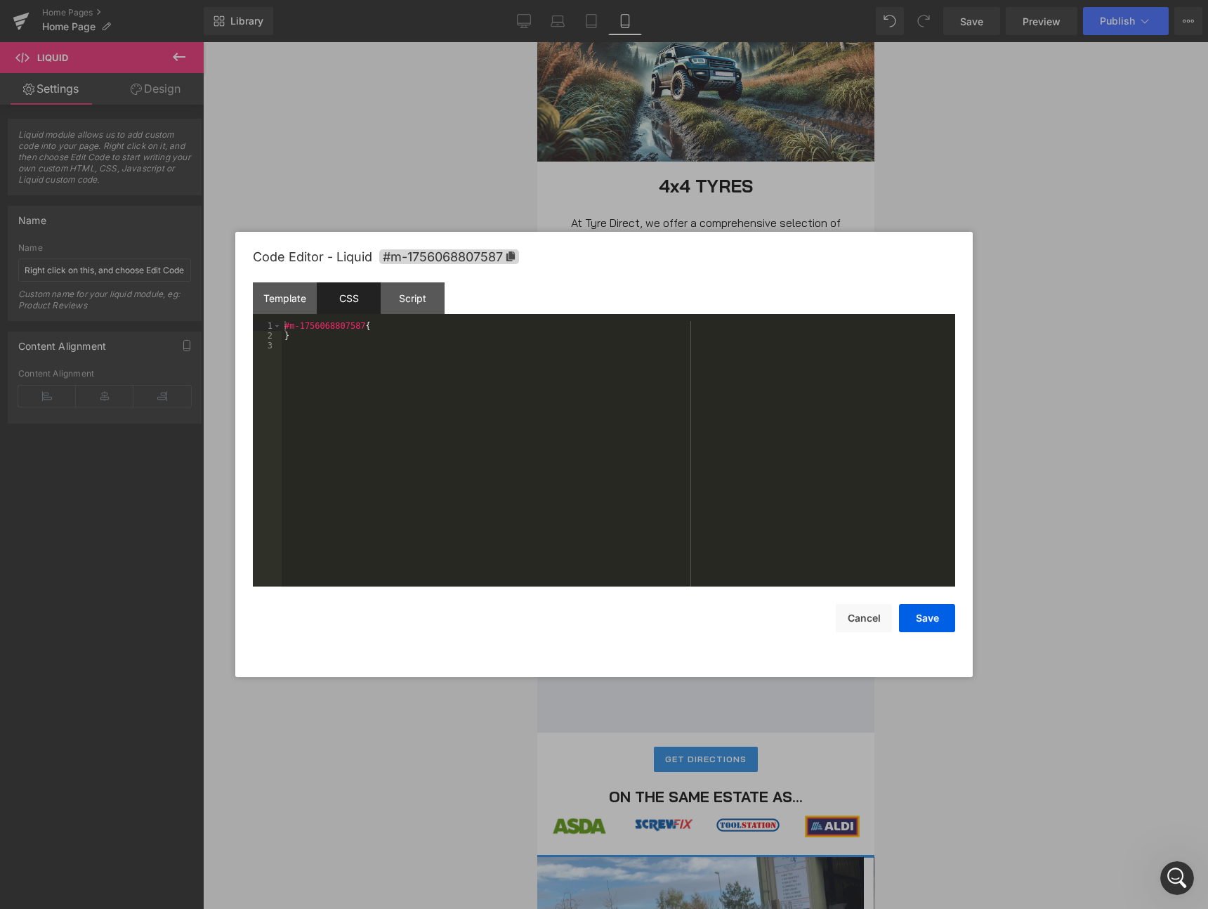
click at [401, 341] on div "#m-1756068807587 { }" at bounding box center [618, 463] width 673 height 285
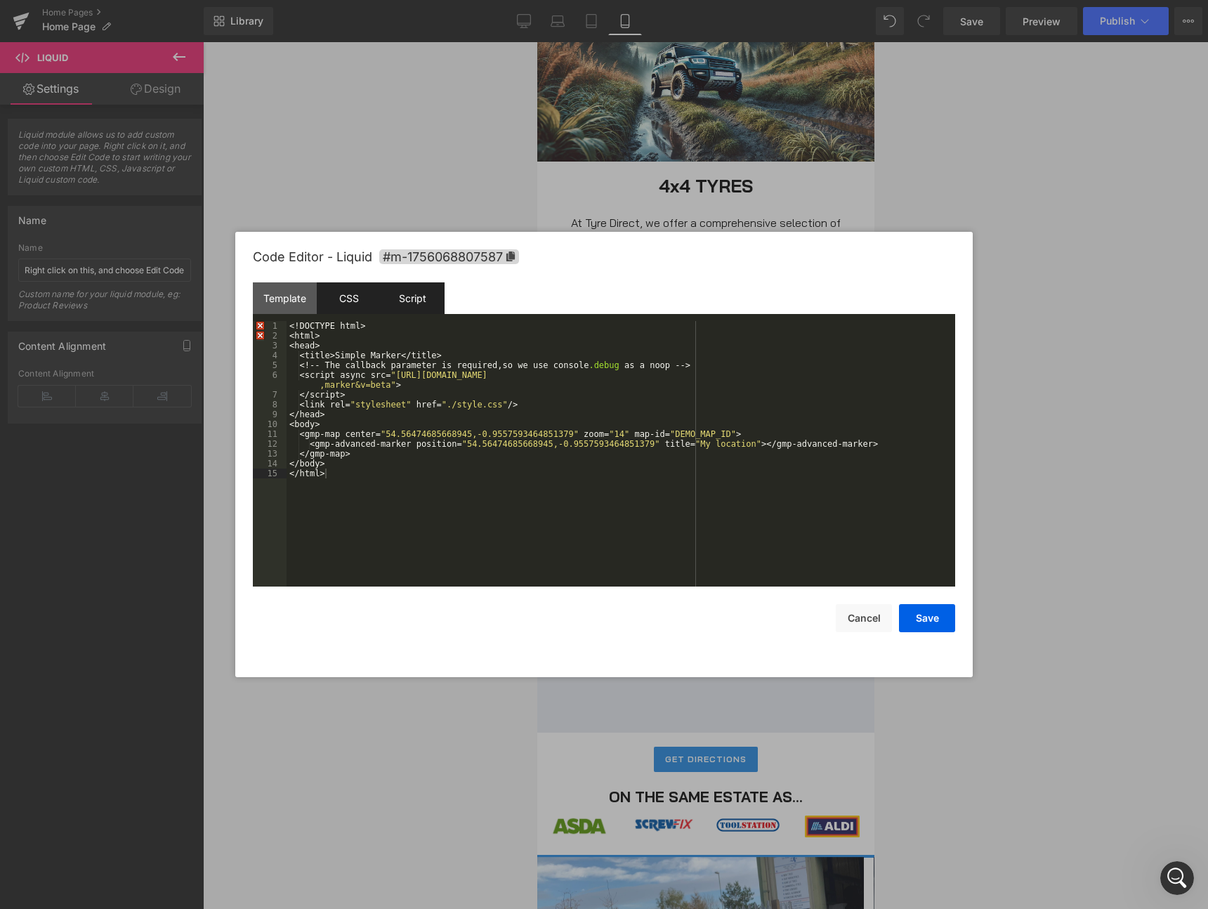
click at [414, 293] on div "Script" at bounding box center [413, 298] width 64 height 32
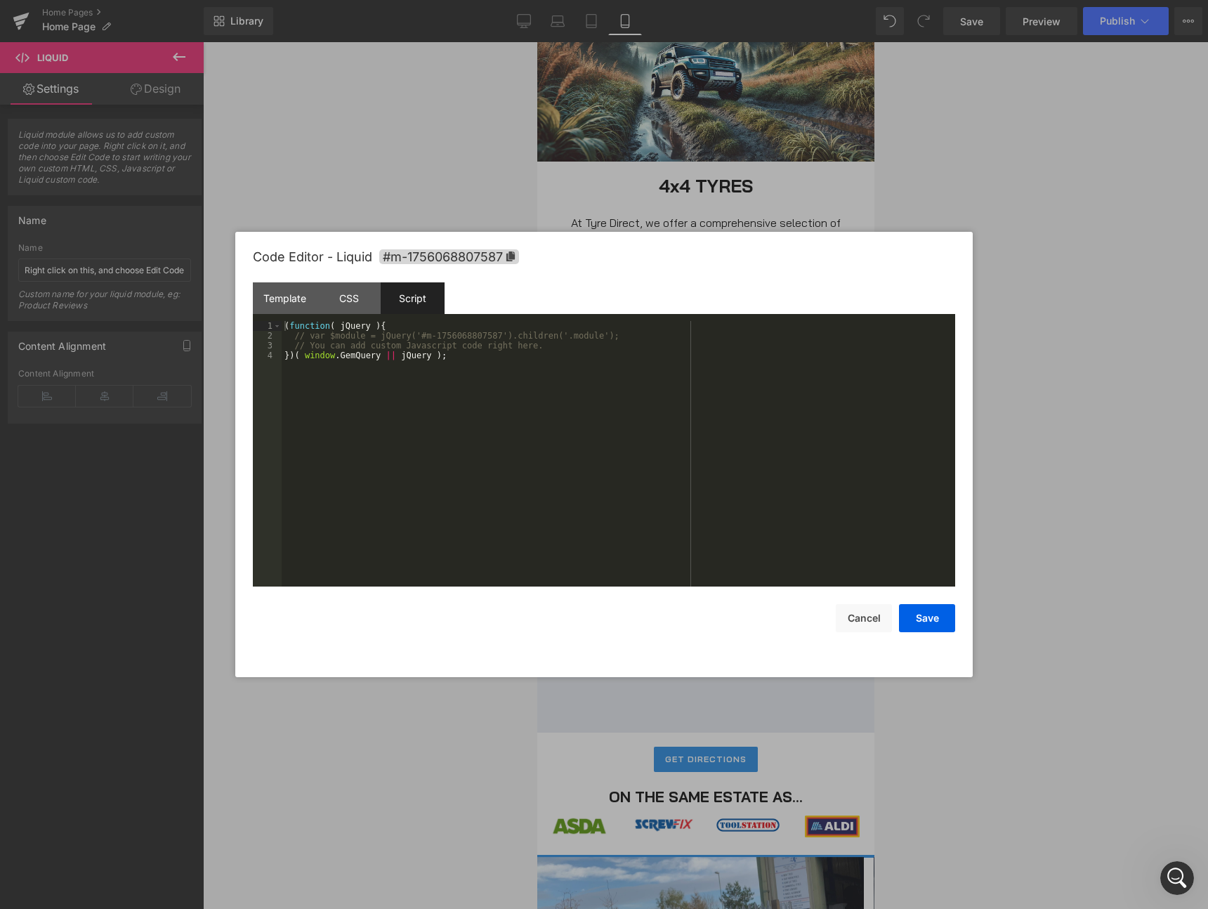
click at [407, 388] on div "( function ( jQuery ) { // var $module = jQuery('#m-1756068807587').children('.…" at bounding box center [618, 463] width 673 height 285
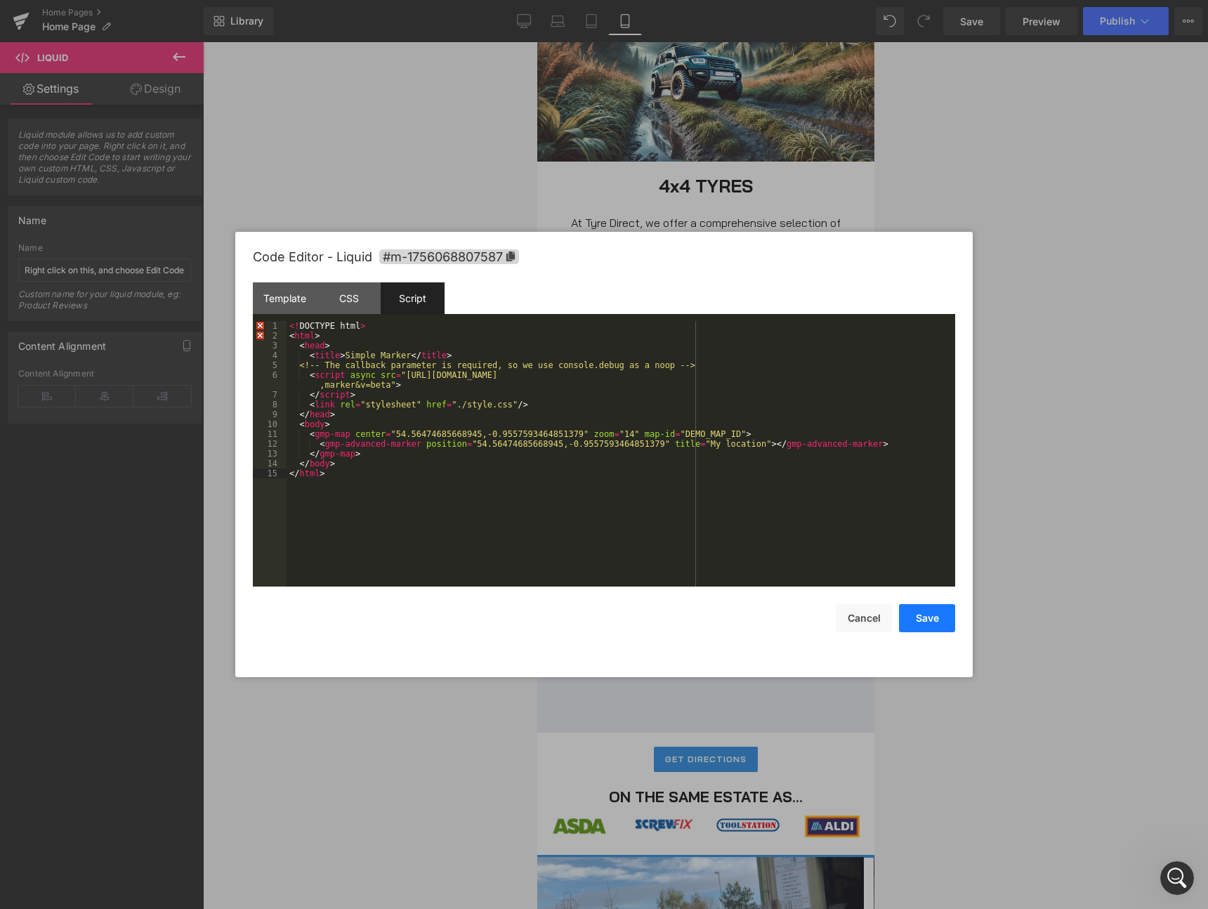
click at [916, 623] on button "Save" at bounding box center [927, 618] width 56 height 28
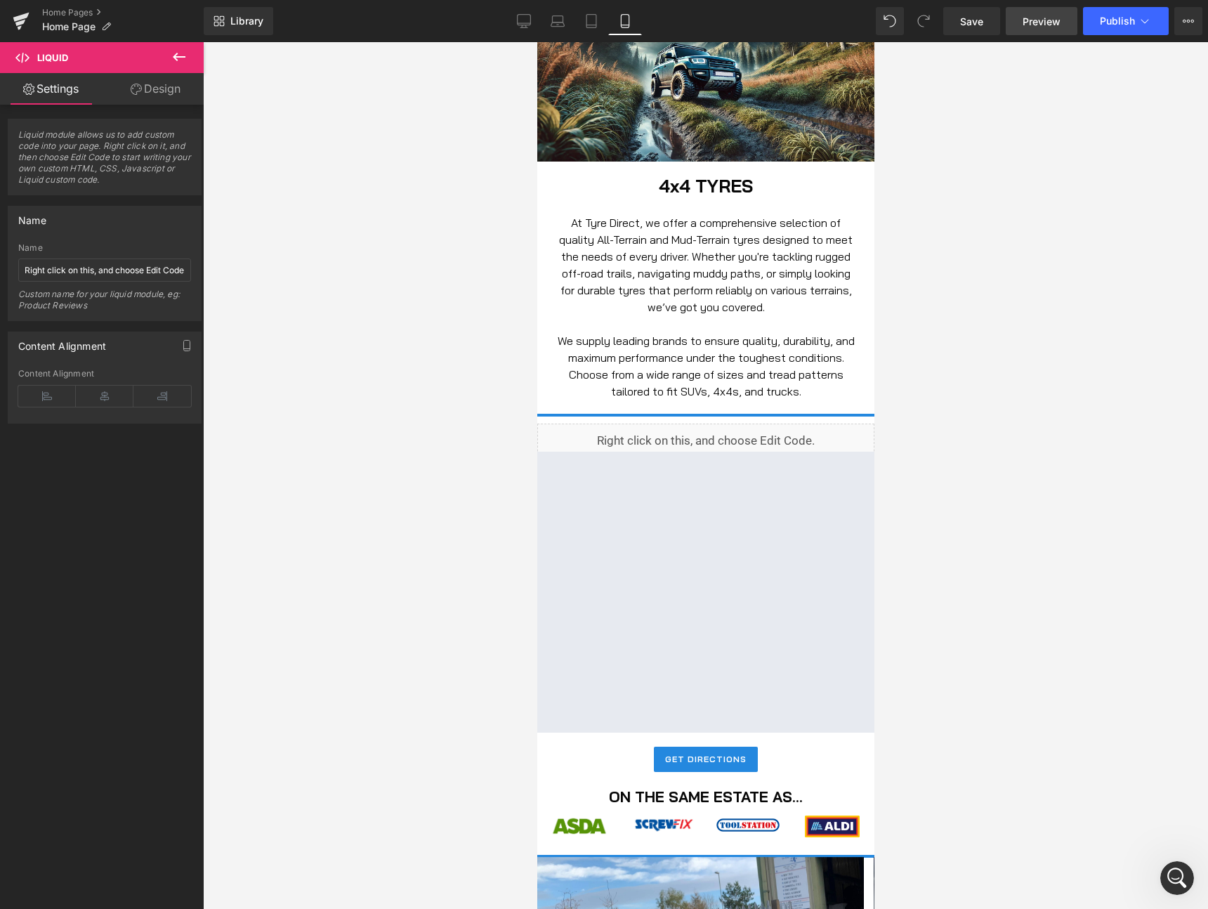
click at [1030, 27] on span "Preview" at bounding box center [1042, 21] width 38 height 15
click at [1098, 24] on button "Publish" at bounding box center [1126, 21] width 86 height 28
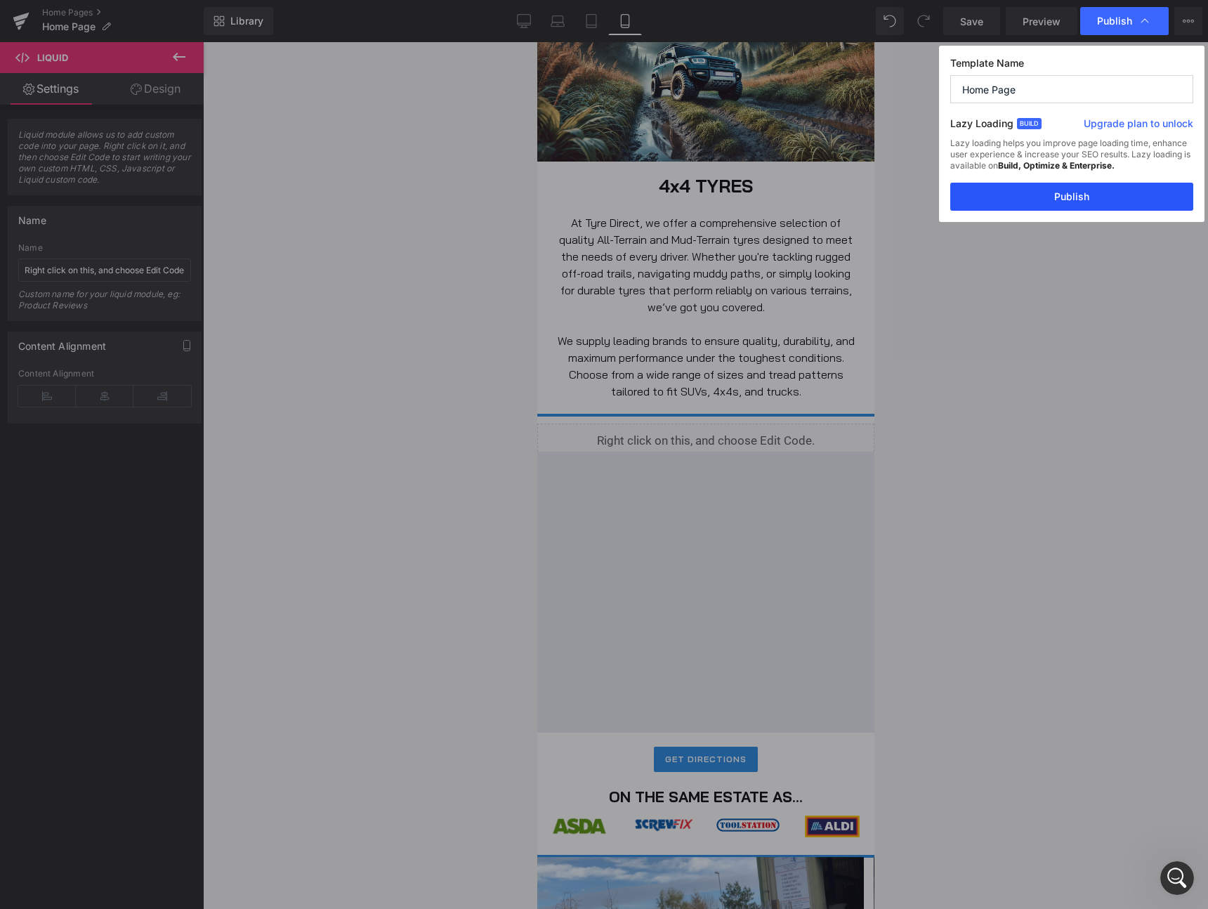
click at [1046, 203] on button "Publish" at bounding box center [1071, 197] width 243 height 28
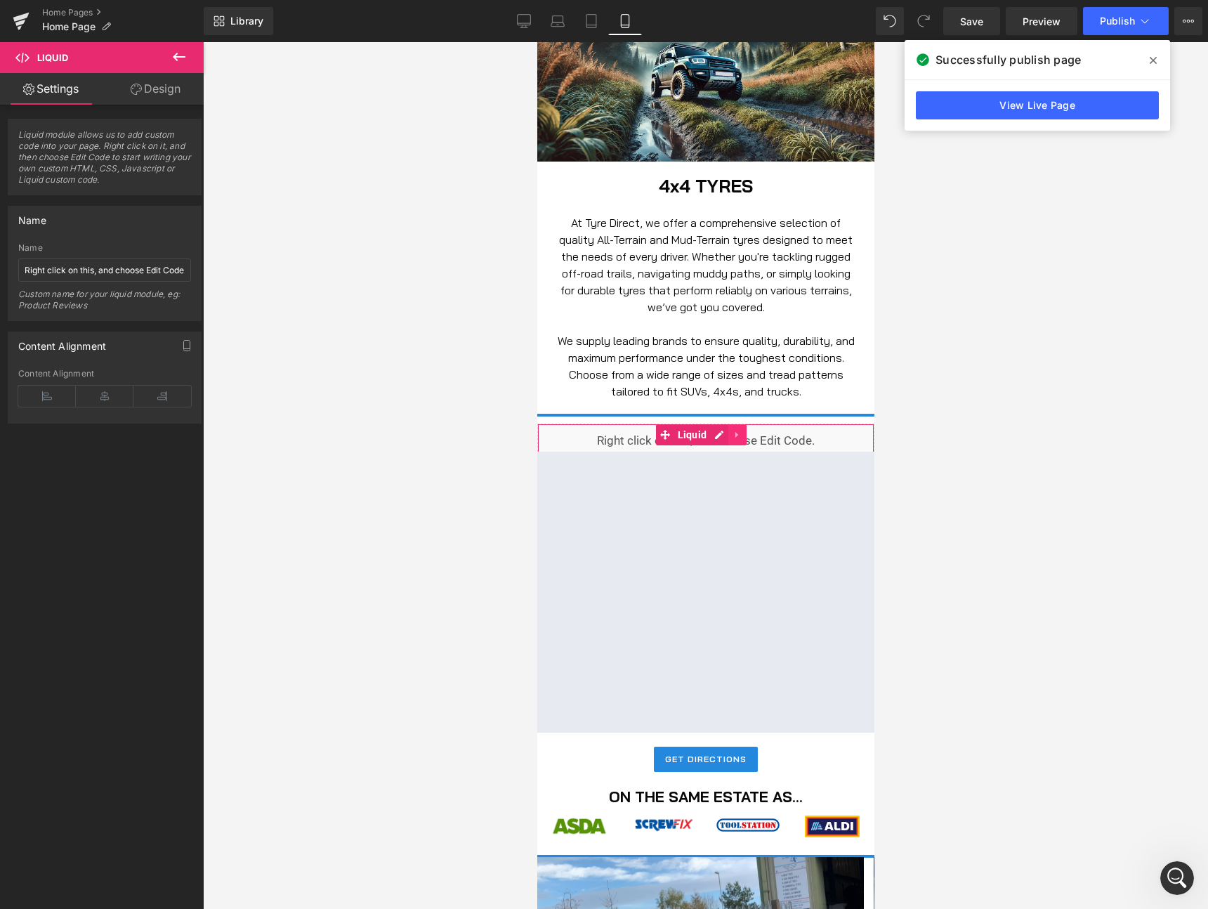
click at [740, 433] on icon at bounding box center [737, 435] width 10 height 11
click at [741, 433] on icon at bounding box center [746, 435] width 10 height 11
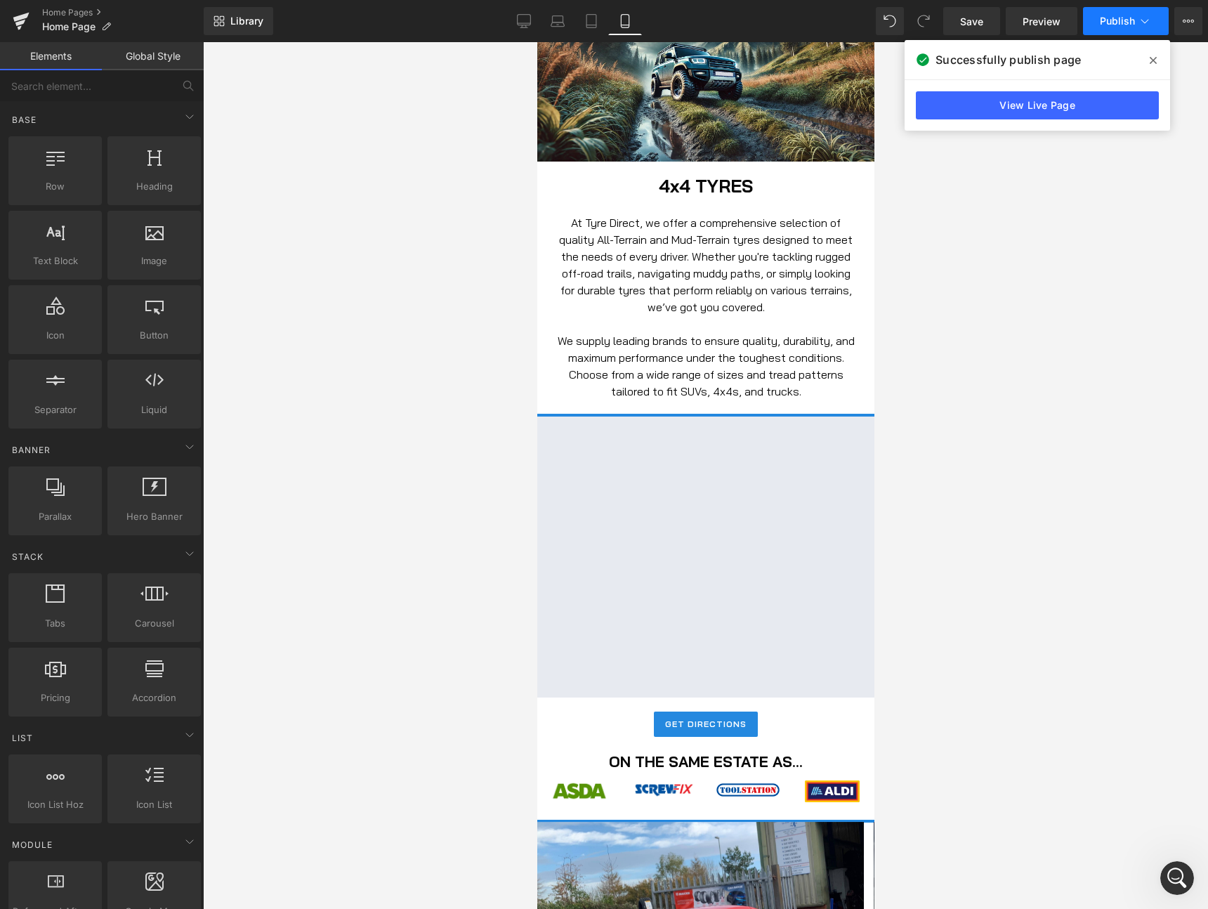
click at [1121, 25] on span "Publish" at bounding box center [1117, 20] width 35 height 11
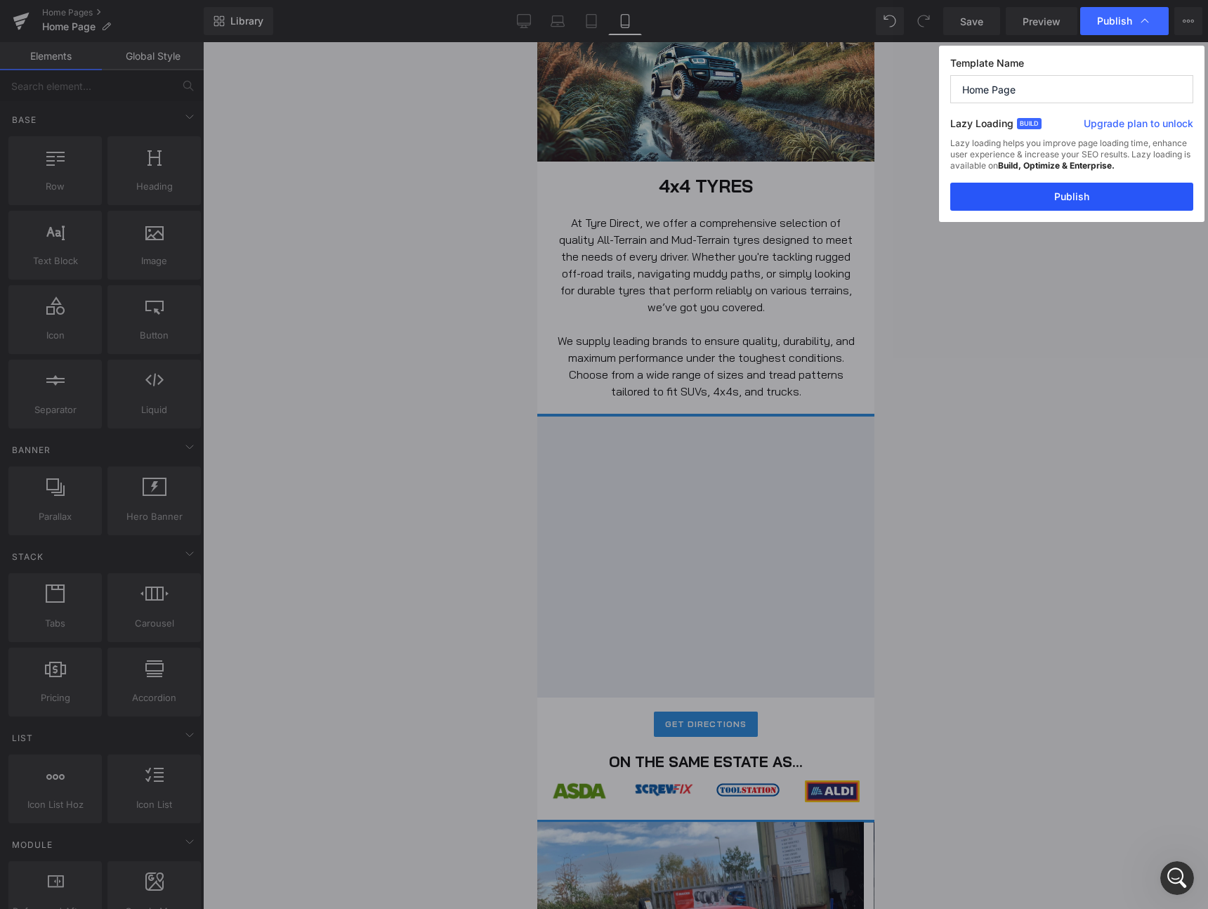
click at [1047, 199] on button "Publish" at bounding box center [1071, 197] width 243 height 28
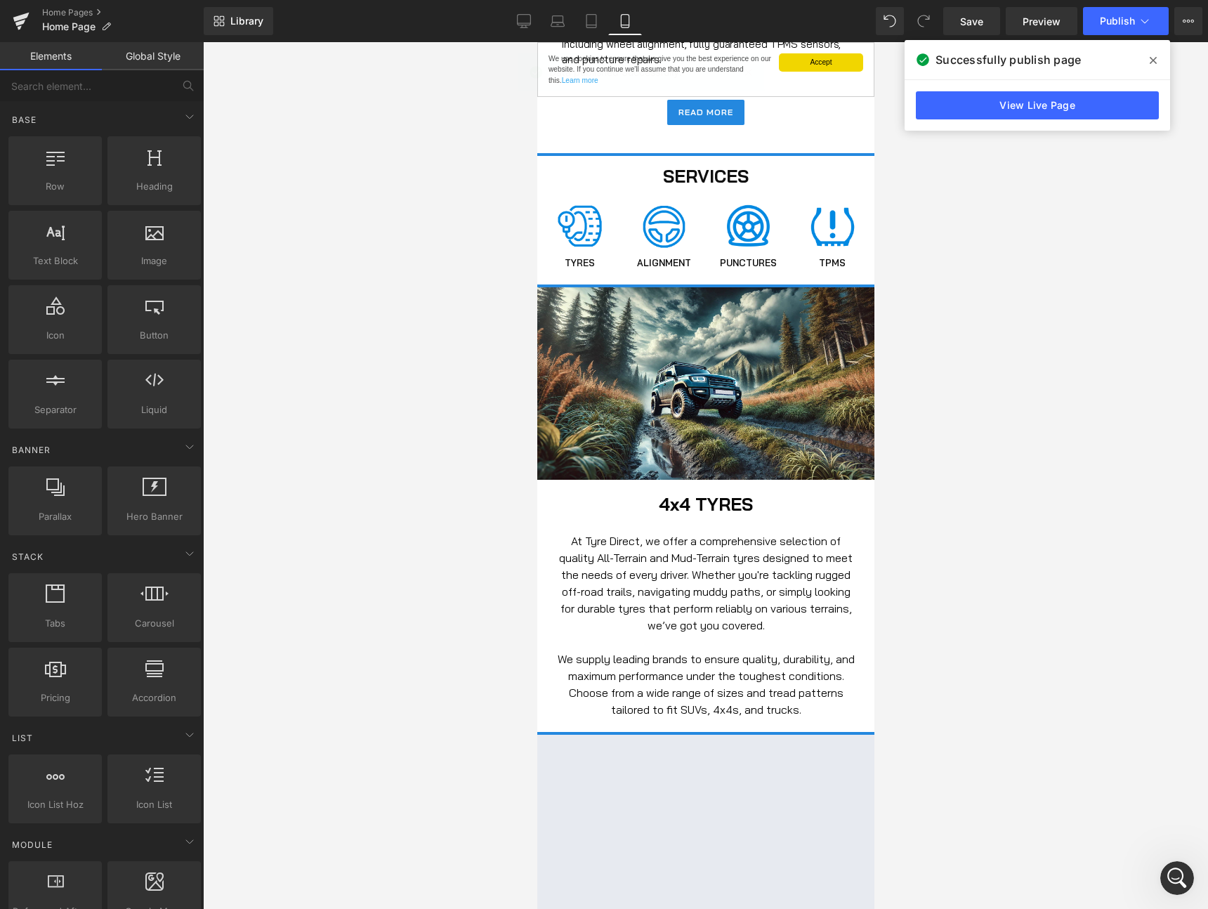
scroll to position [0, 0]
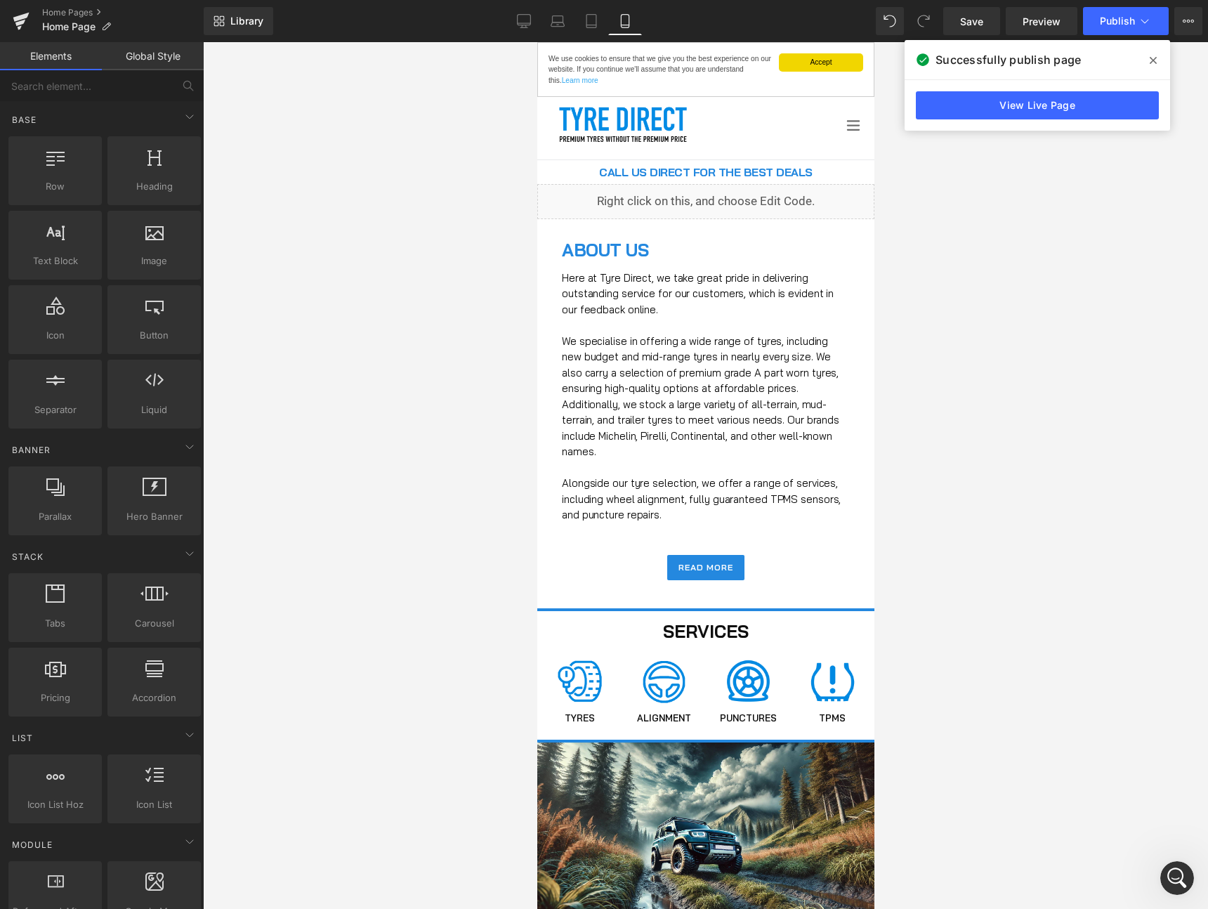
click at [846, 122] on icon "button" at bounding box center [853, 124] width 14 height 21
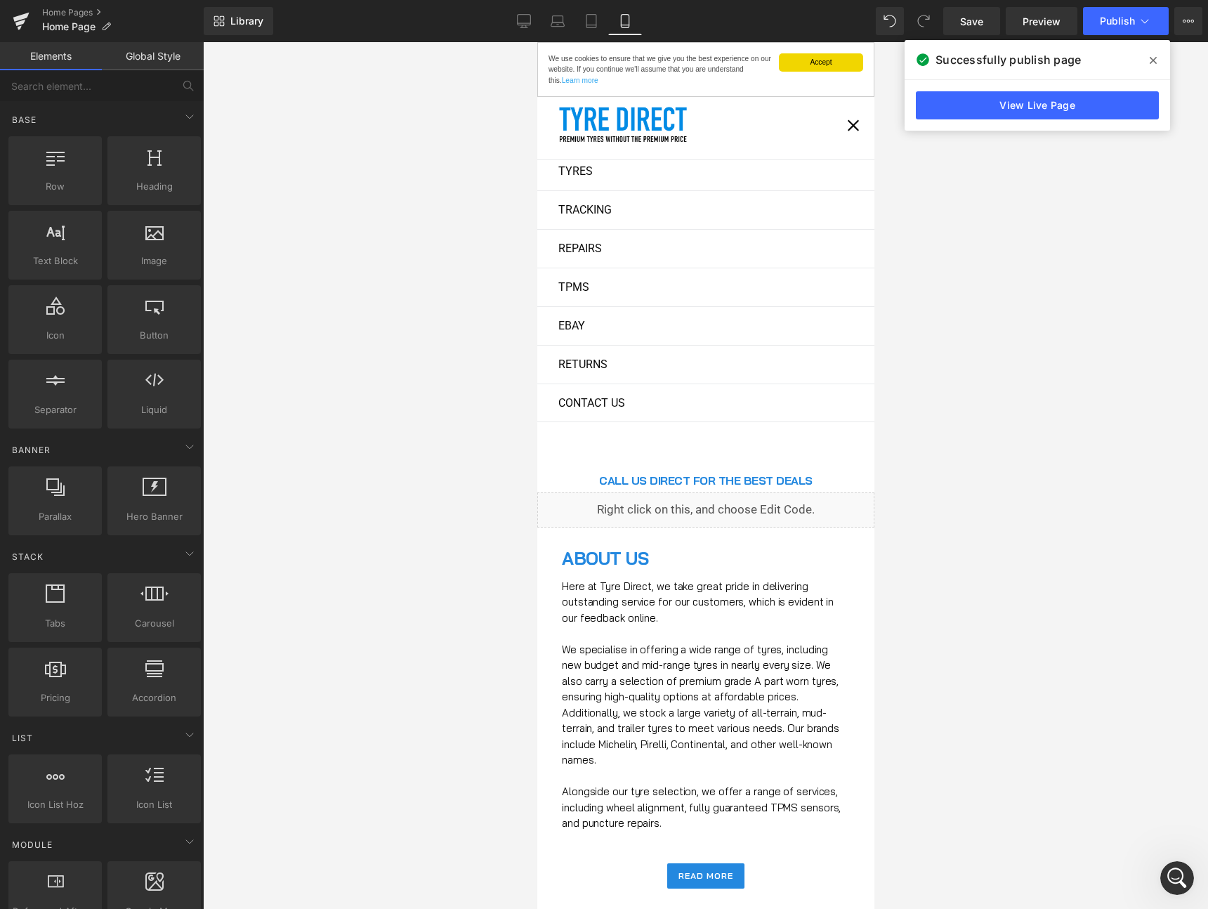
click at [417, 124] on div at bounding box center [705, 475] width 1005 height 867
click at [846, 131] on icon "button" at bounding box center [853, 124] width 14 height 21
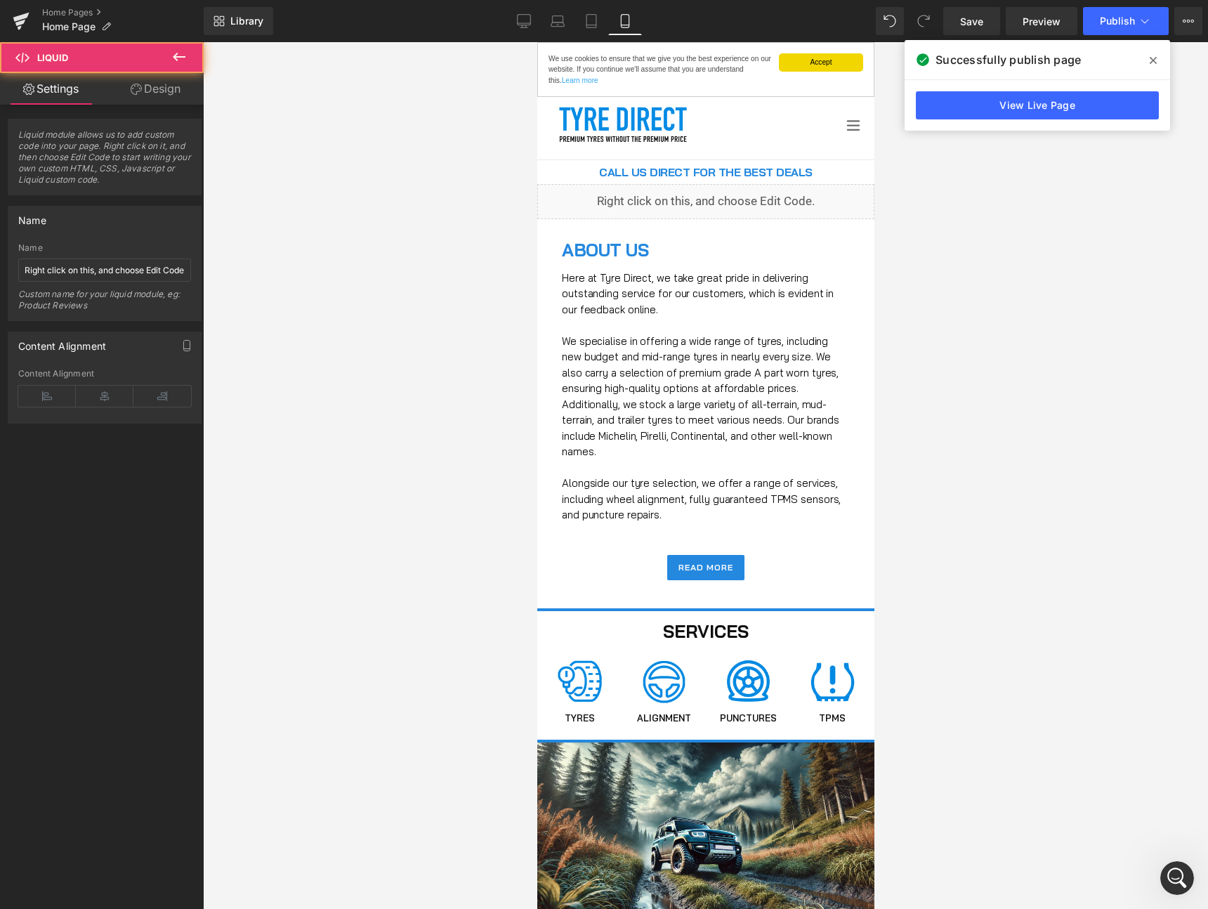
click at [719, 197] on div "Liquid" at bounding box center [705, 201] width 337 height 35
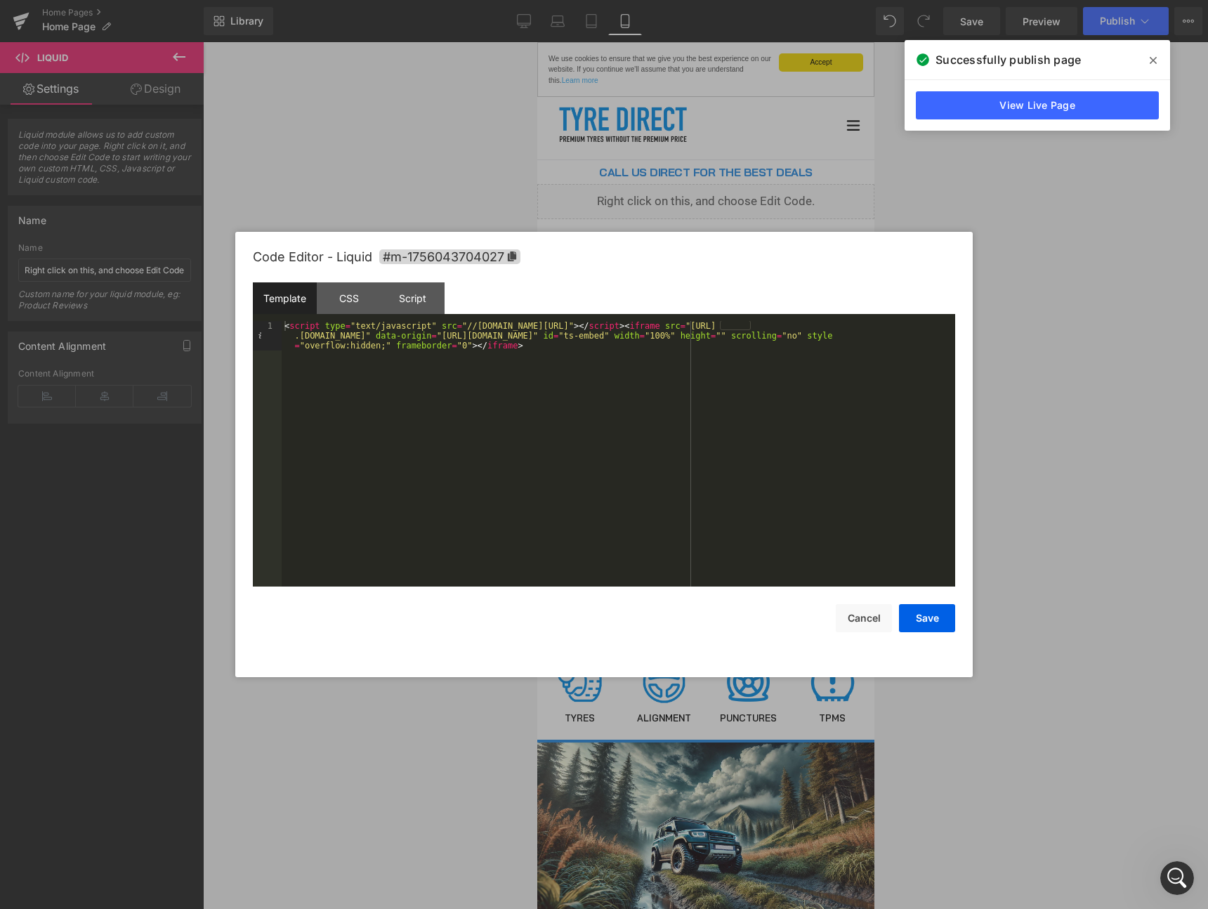
click at [527, 400] on div "< script type = "text/javascript" src = "//[DOMAIN_NAME][URL]" > </ script > < …" at bounding box center [618, 483] width 673 height 324
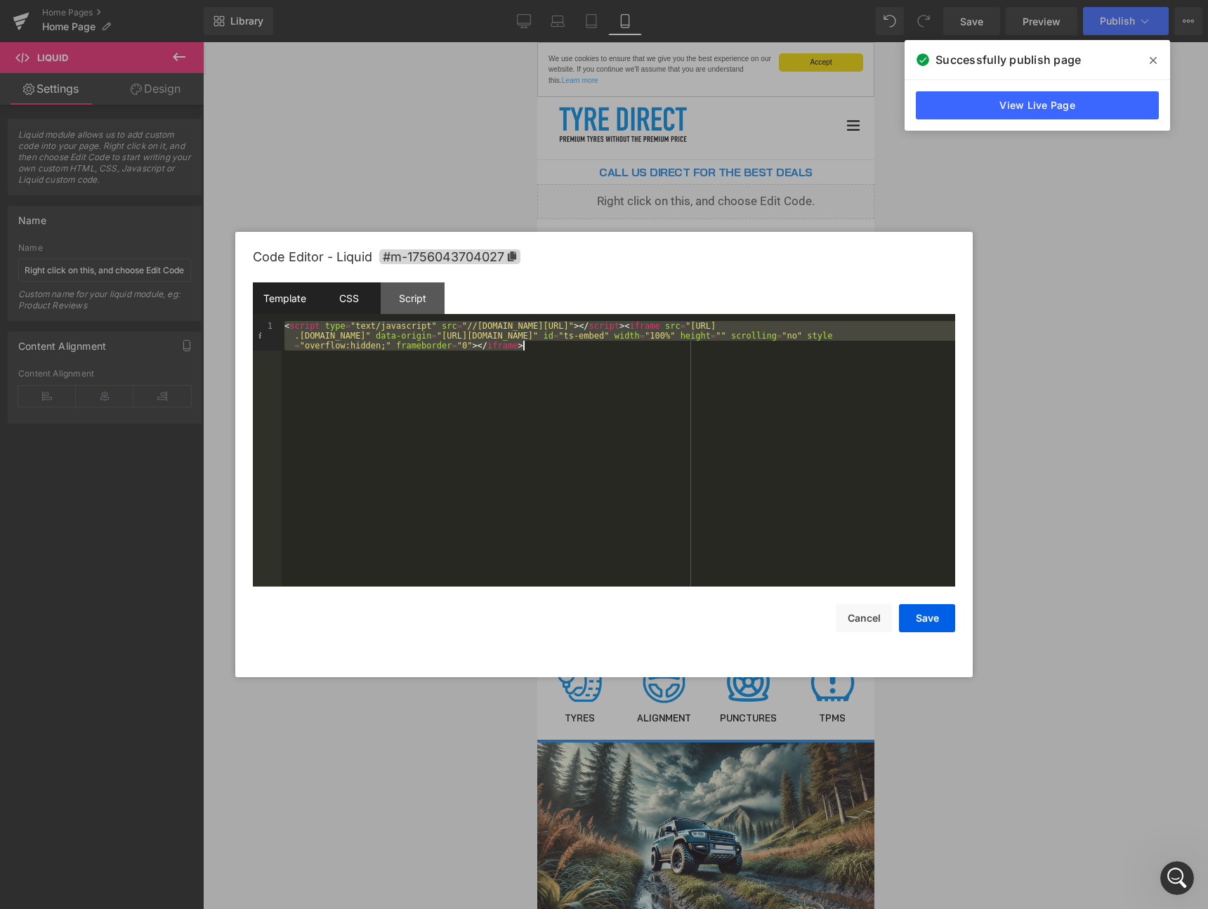
click at [357, 297] on div "CSS" at bounding box center [349, 298] width 64 height 32
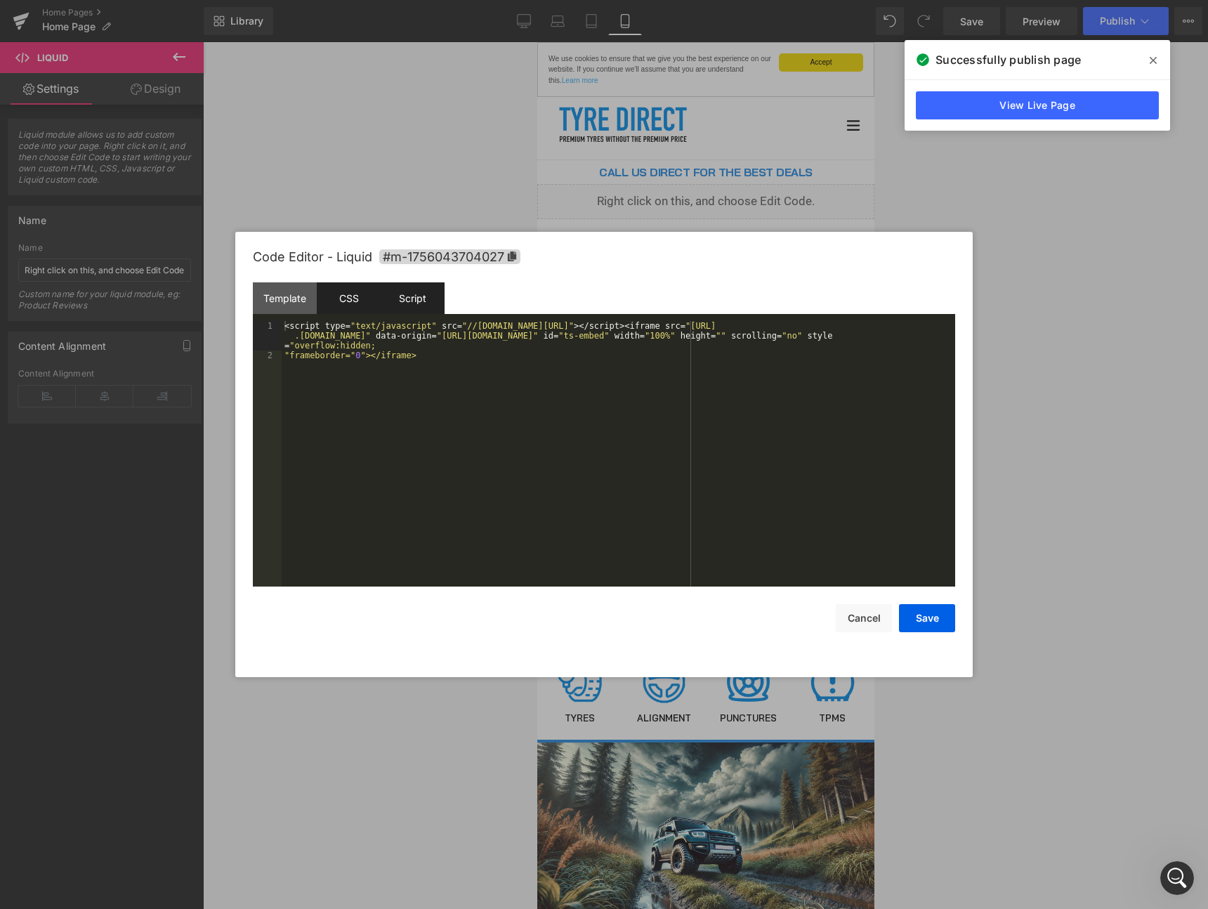
click at [410, 298] on div "Script" at bounding box center [413, 298] width 64 height 32
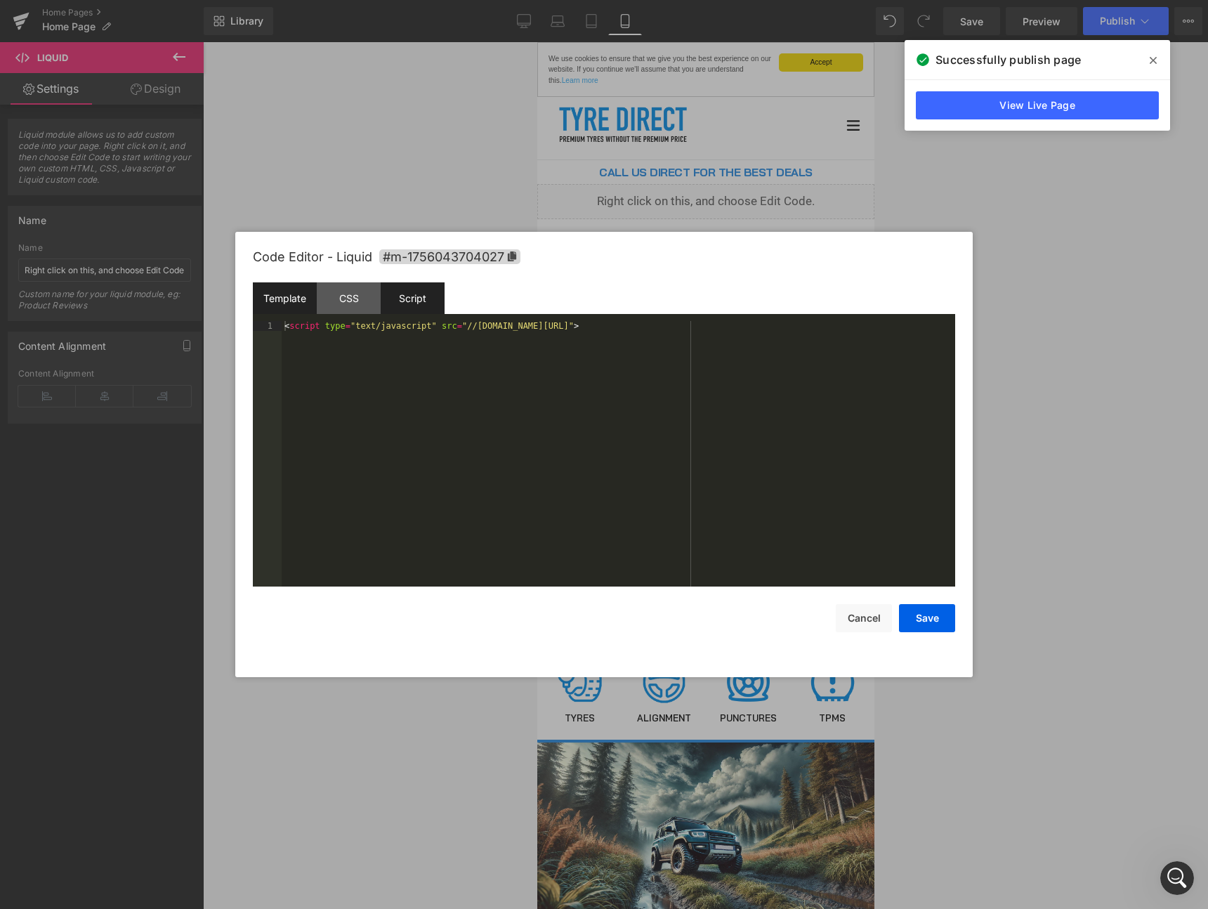
click at [284, 295] on div "Template" at bounding box center [285, 298] width 64 height 32
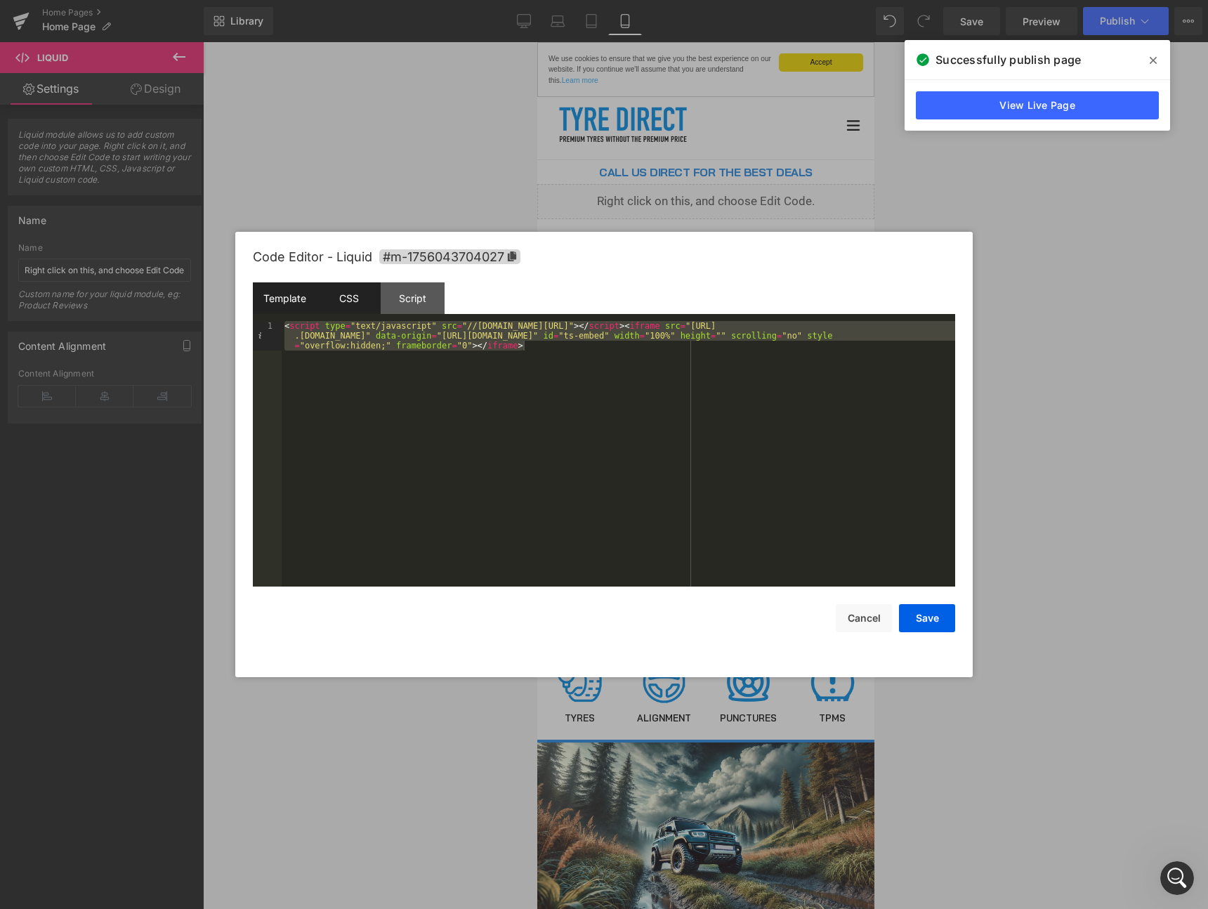
click at [378, 298] on div "CSS" at bounding box center [349, 298] width 64 height 32
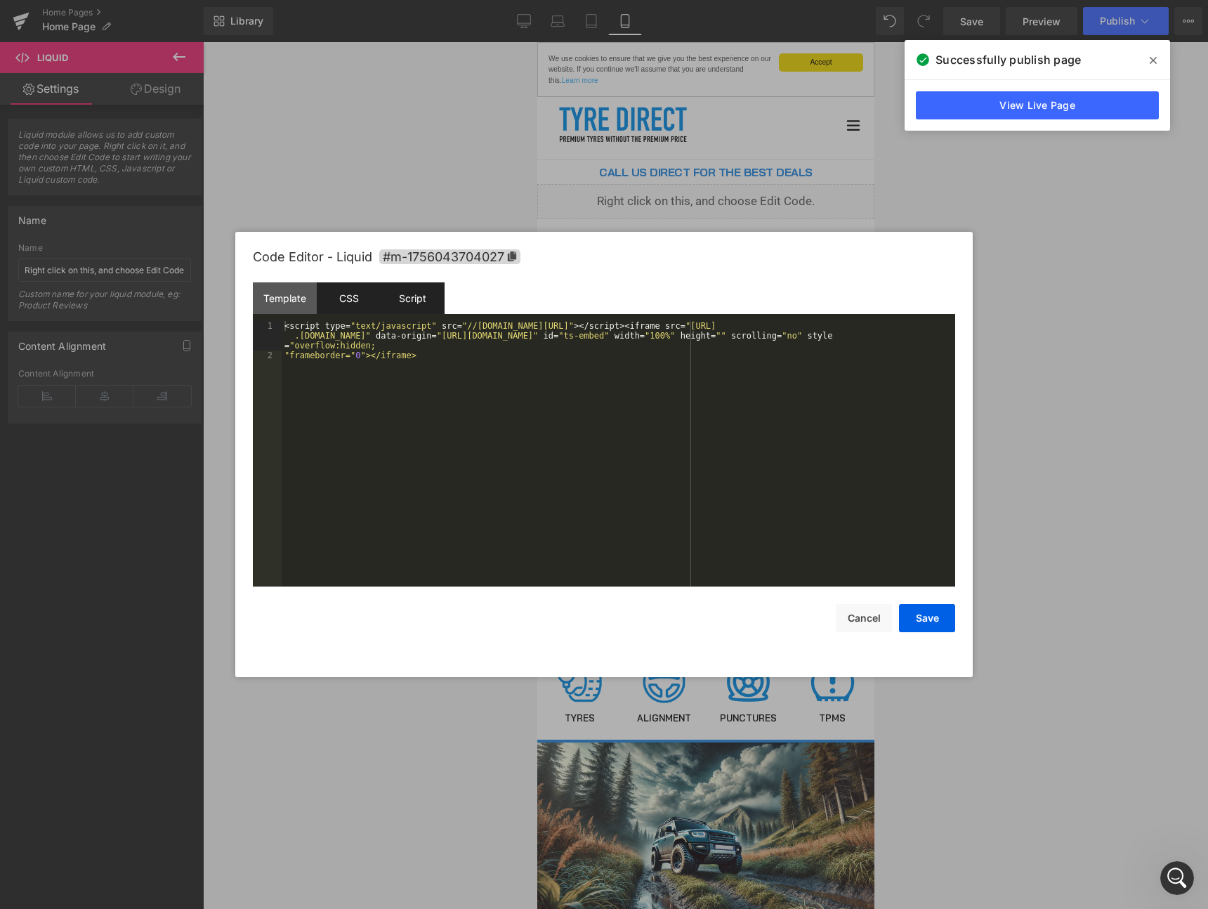
click at [430, 298] on div "Script" at bounding box center [413, 298] width 64 height 32
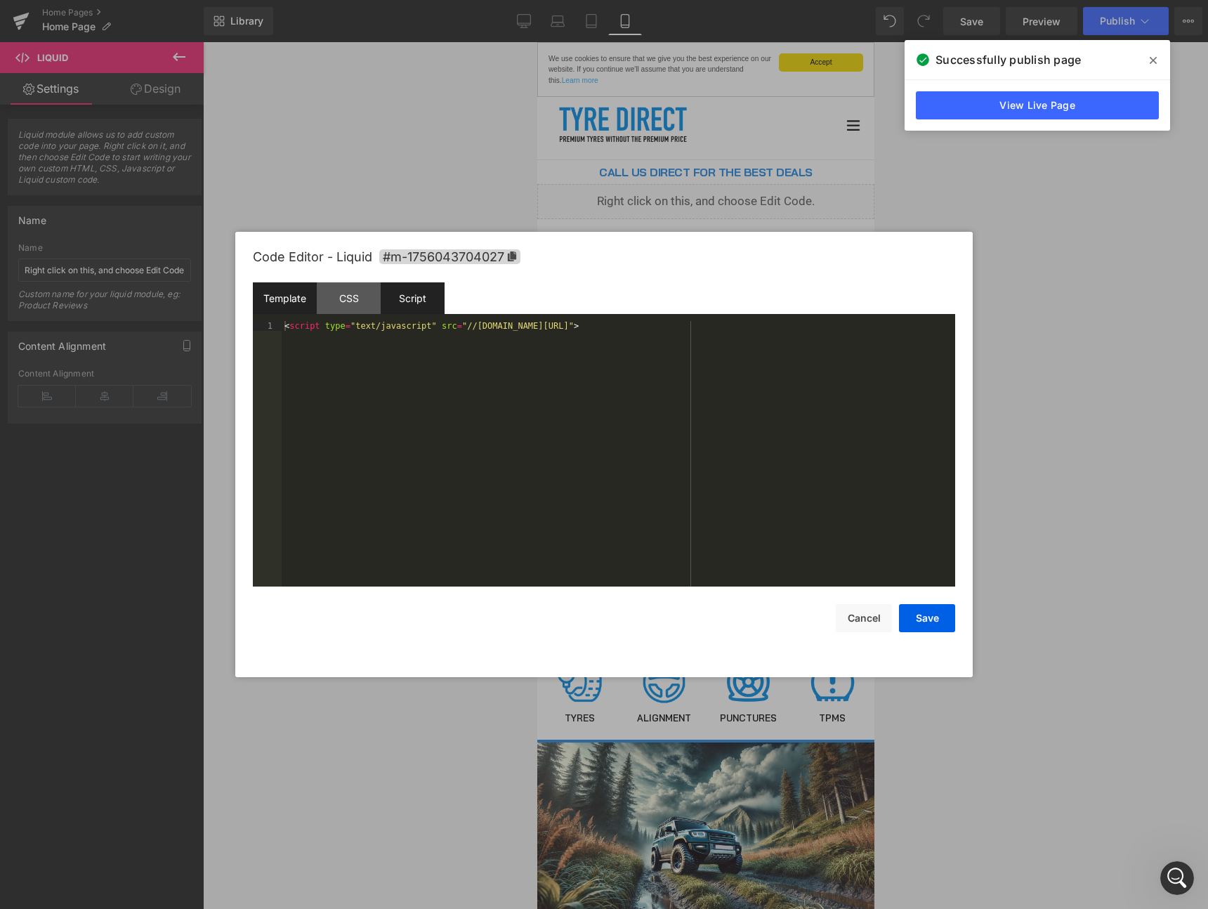
click at [303, 296] on div "Template" at bounding box center [285, 298] width 64 height 32
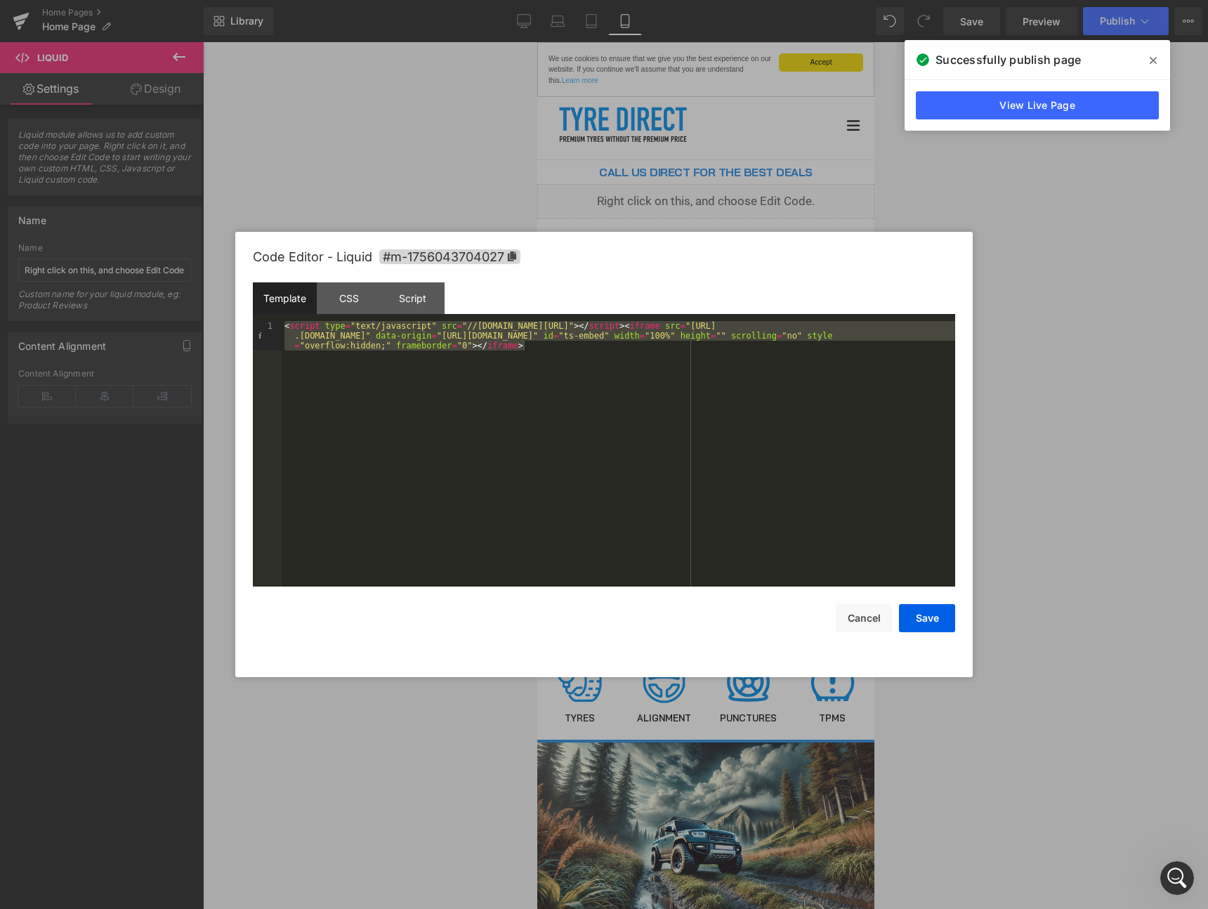
click at [286, 299] on div "Template" at bounding box center [285, 298] width 64 height 32
click at [360, 301] on div "CSS" at bounding box center [349, 298] width 64 height 32
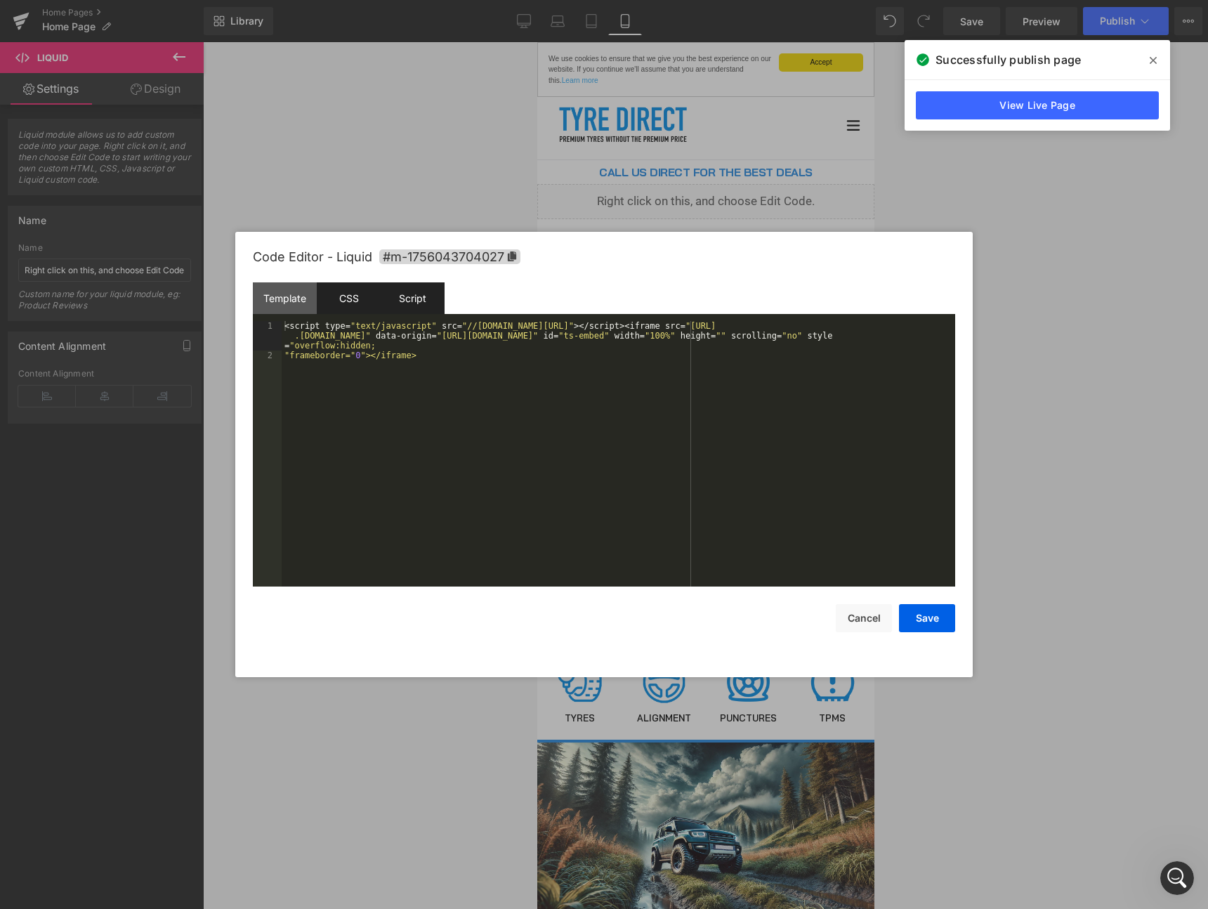
click at [411, 298] on div "Script" at bounding box center [413, 298] width 64 height 32
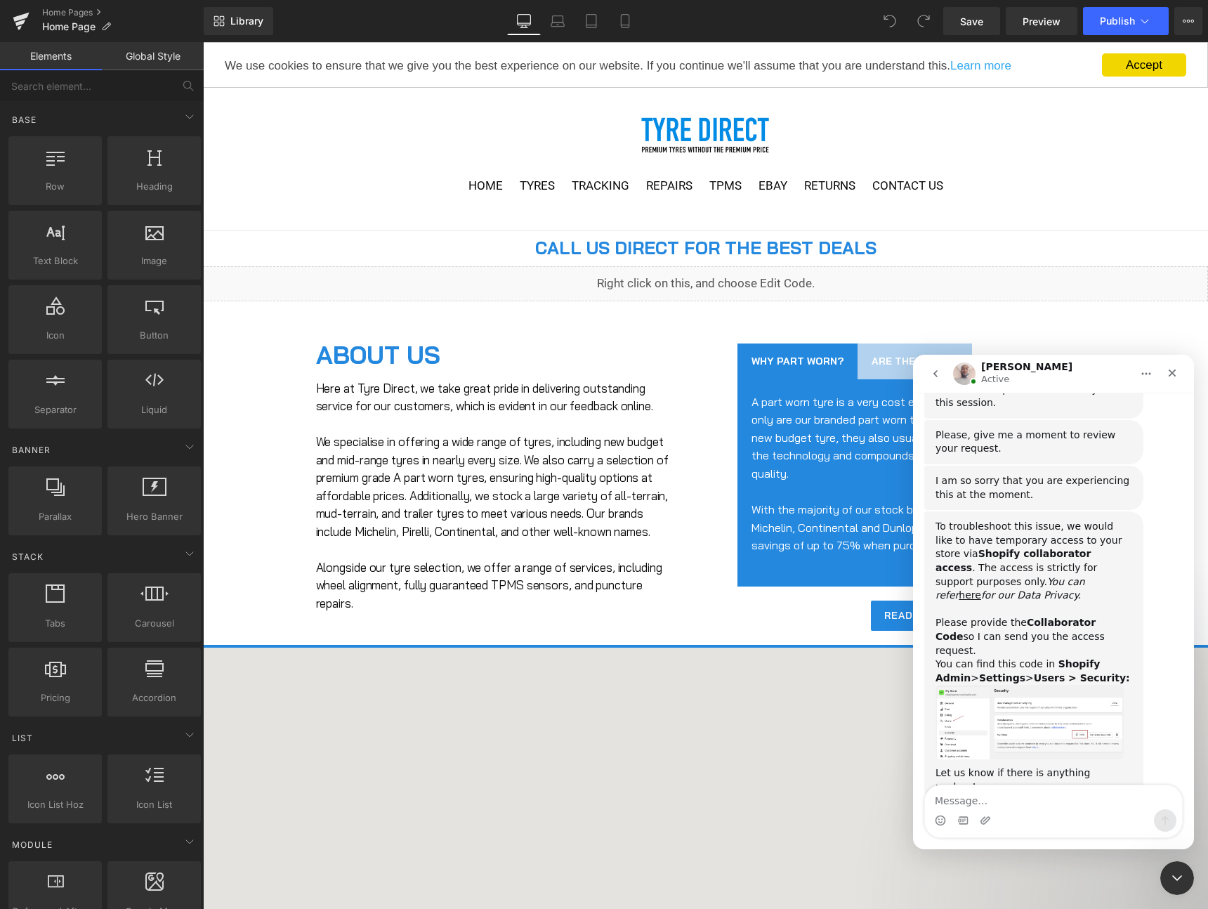
scroll to position [632, 0]
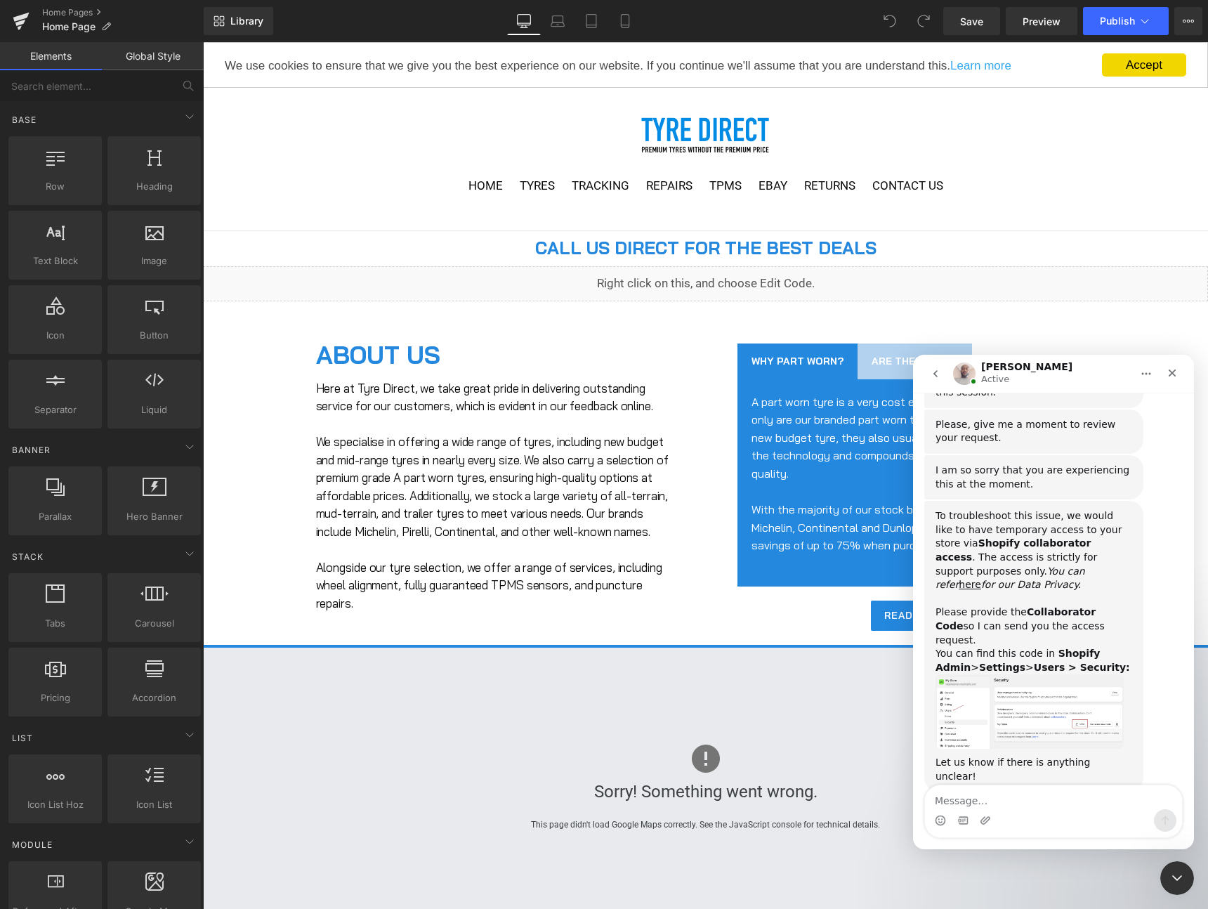
click at [76, 13] on div at bounding box center [604, 433] width 1208 height 867
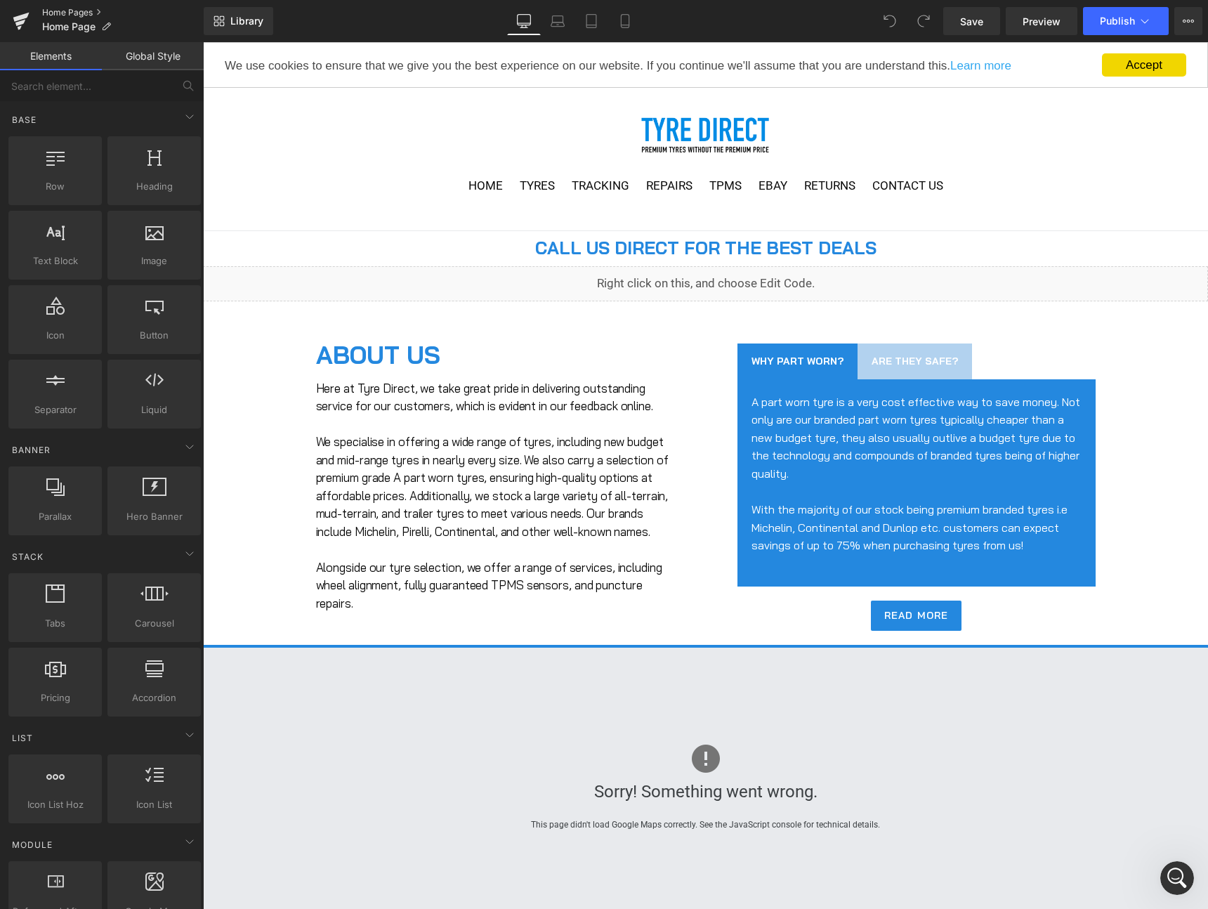
click at [73, 11] on link "Home Pages" at bounding box center [123, 12] width 162 height 11
